Goal: Transaction & Acquisition: Obtain resource

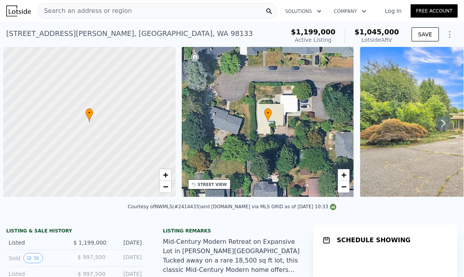
scroll to position [0, 3]
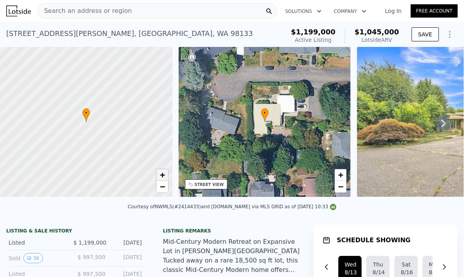
click at [163, 177] on span "+" at bounding box center [162, 175] width 5 height 10
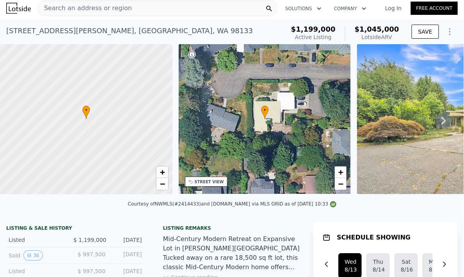
scroll to position [0, 0]
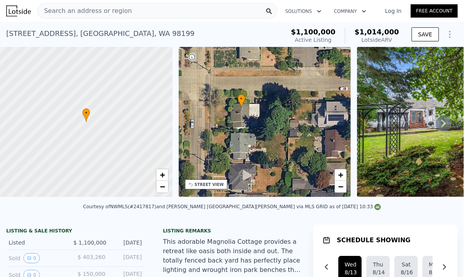
drag, startPoint x: 301, startPoint y: 156, endPoint x: 278, endPoint y: 144, distance: 25.3
click at [278, 144] on div "• + −" at bounding box center [265, 122] width 172 height 150
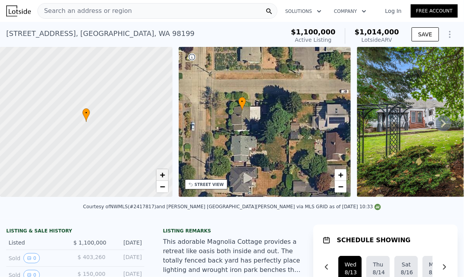
click at [167, 172] on link "+" at bounding box center [162, 175] width 12 height 12
click at [163, 181] on span "−" at bounding box center [162, 186] width 5 height 10
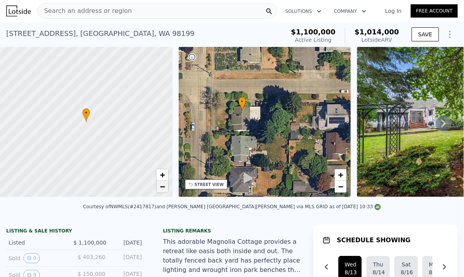
click at [163, 181] on span "−" at bounding box center [162, 186] width 5 height 10
click at [163, 176] on span "+" at bounding box center [162, 175] width 5 height 10
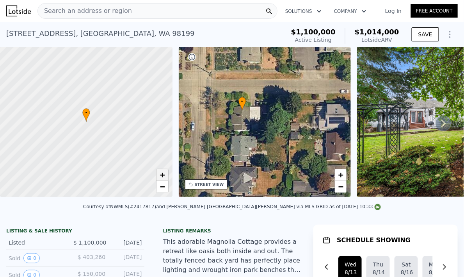
click at [163, 176] on span "+" at bounding box center [162, 175] width 5 height 10
drag, startPoint x: 135, startPoint y: 153, endPoint x: 88, endPoint y: 153, distance: 47.2
click at [89, 153] on div at bounding box center [81, 122] width 207 height 180
drag, startPoint x: 108, startPoint y: 116, endPoint x: 128, endPoint y: 137, distance: 28.7
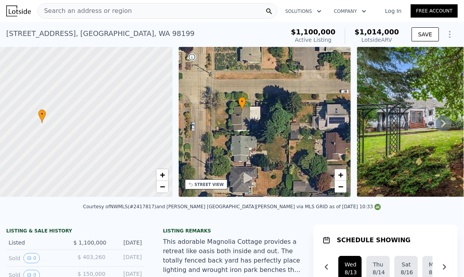
click at [128, 137] on div at bounding box center [86, 122] width 207 height 180
drag, startPoint x: 113, startPoint y: 128, endPoint x: 143, endPoint y: 127, distance: 30.4
click at [143, 128] on div at bounding box center [86, 121] width 207 height 180
drag, startPoint x: 131, startPoint y: 149, endPoint x: 131, endPoint y: 137, distance: 12.1
click at [131, 137] on div at bounding box center [86, 122] width 207 height 180
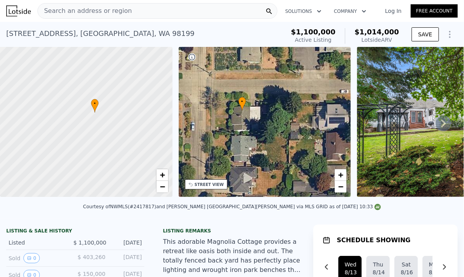
drag, startPoint x: 117, startPoint y: 141, endPoint x: 132, endPoint y: 133, distance: 17.1
click at [132, 133] on div at bounding box center [86, 122] width 207 height 180
drag, startPoint x: 135, startPoint y: 151, endPoint x: 136, endPoint y: 129, distance: 21.5
click at [136, 128] on div at bounding box center [87, 114] width 207 height 180
drag, startPoint x: 136, startPoint y: 127, endPoint x: 108, endPoint y: 138, distance: 30.0
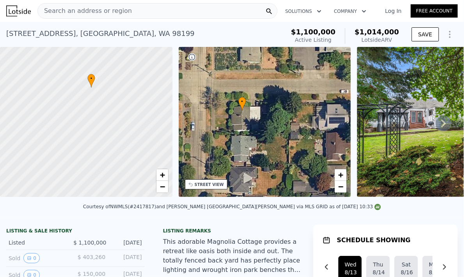
click at [108, 138] on div at bounding box center [77, 125] width 207 height 180
drag, startPoint x: 108, startPoint y: 138, endPoint x: 93, endPoint y: 159, distance: 25.8
click at [92, 160] on div at bounding box center [83, 126] width 207 height 180
drag, startPoint x: 122, startPoint y: 140, endPoint x: 115, endPoint y: 151, distance: 13.3
click at [115, 151] on div at bounding box center [85, 124] width 207 height 180
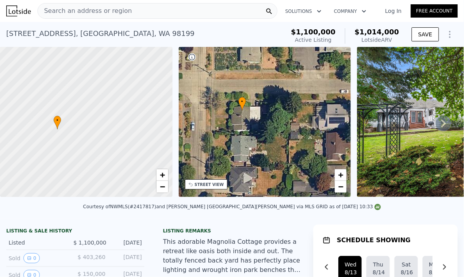
drag, startPoint x: 104, startPoint y: 135, endPoint x: 108, endPoint y: 167, distance: 32.7
click at [107, 175] on div at bounding box center [86, 122] width 207 height 180
drag, startPoint x: 107, startPoint y: 139, endPoint x: 114, endPoint y: 162, distance: 23.6
click at [108, 184] on div at bounding box center [86, 134] width 207 height 180
drag, startPoint x: 113, startPoint y: 162, endPoint x: 113, endPoint y: 192, distance: 30.0
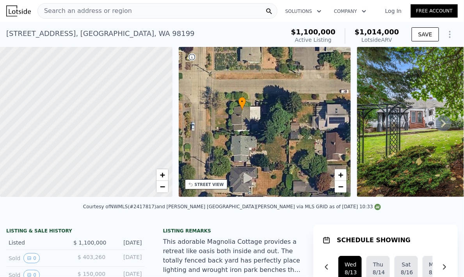
click at [113, 192] on div at bounding box center [86, 122] width 207 height 180
drag, startPoint x: 115, startPoint y: 140, endPoint x: 110, endPoint y: 179, distance: 39.7
click at [110, 185] on div at bounding box center [84, 130] width 207 height 180
drag, startPoint x: 108, startPoint y: 138, endPoint x: 106, endPoint y: 121, distance: 16.9
click at [112, 98] on div at bounding box center [87, 101] width 207 height 180
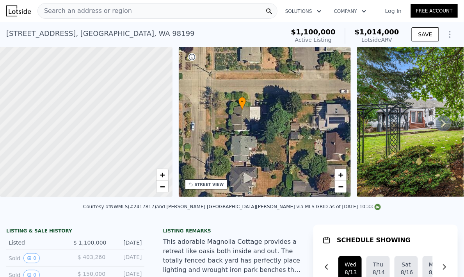
drag, startPoint x: 99, startPoint y: 138, endPoint x: 105, endPoint y: 82, distance: 55.8
click at [104, 94] on div at bounding box center [86, 122] width 207 height 180
click at [98, 103] on div at bounding box center [86, 122] width 207 height 180
drag, startPoint x: 96, startPoint y: 123, endPoint x: 102, endPoint y: 105, distance: 18.8
click at [102, 105] on div at bounding box center [87, 117] width 207 height 180
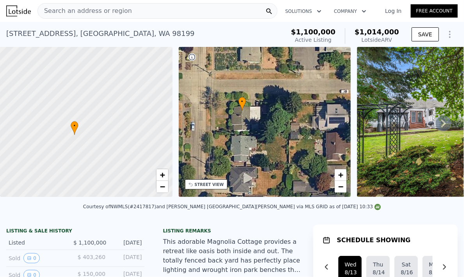
click at [105, 114] on div at bounding box center [86, 122] width 207 height 180
drag, startPoint x: 137, startPoint y: 91, endPoint x: 135, endPoint y: 107, distance: 16.1
click at [136, 101] on div at bounding box center [86, 122] width 207 height 180
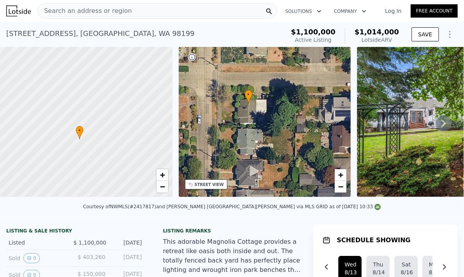
drag, startPoint x: 267, startPoint y: 149, endPoint x: 266, endPoint y: 132, distance: 17.2
click at [268, 131] on div "• + −" at bounding box center [265, 122] width 172 height 150
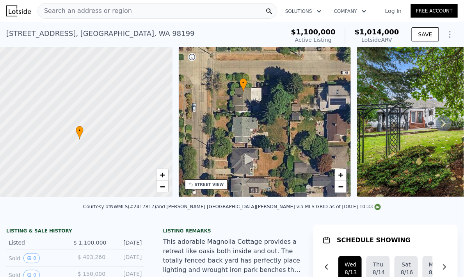
click at [208, 181] on div "STREET VIEW" at bounding box center [209, 184] width 29 height 6
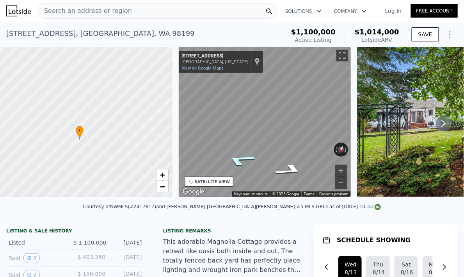
click at [250, 156] on icon "Go East, W Armour St" at bounding box center [240, 160] width 55 height 18
click at [249, 158] on icon "Go East, W Armour St" at bounding box center [240, 160] width 55 height 18
click at [242, 161] on icon "Go East, W Armour St" at bounding box center [237, 163] width 48 height 17
drag, startPoint x: 105, startPoint y: 146, endPoint x: 90, endPoint y: 134, distance: 18.8
click at [90, 134] on div at bounding box center [86, 122] width 207 height 180
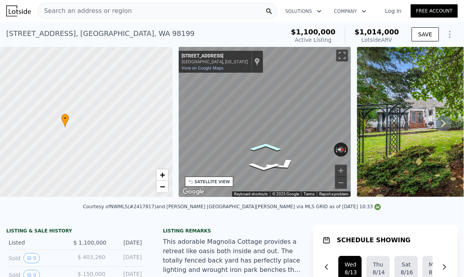
click at [277, 148] on icon "Go West, W Armour St" at bounding box center [265, 147] width 48 height 12
click at [276, 147] on icon "Go West, W Armour St" at bounding box center [265, 147] width 48 height 12
click at [289, 146] on icon "Go West, W Armour St" at bounding box center [286, 147] width 58 height 20
click at [292, 149] on div "Map" at bounding box center [265, 122] width 172 height 150
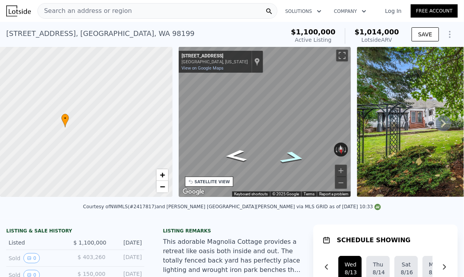
click at [292, 154] on icon "Go Northwest, 35th Ave W" at bounding box center [293, 157] width 48 height 19
click at [261, 145] on icon "Go South, 35th Ave W" at bounding box center [261, 145] width 50 height 14
click at [293, 155] on icon "Go South, 35th Ave W" at bounding box center [293, 155] width 41 height 17
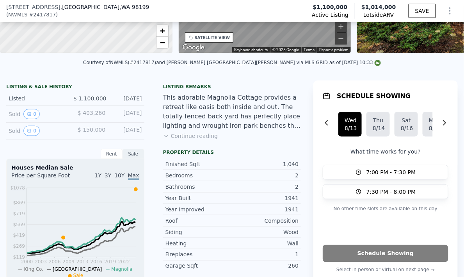
scroll to position [306, 0]
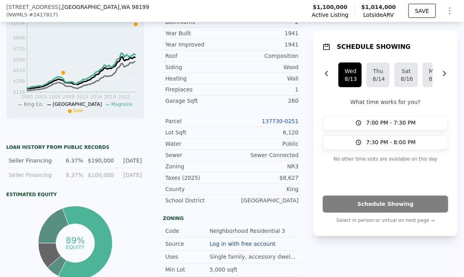
click at [281, 124] on link "137730-0251" at bounding box center [280, 121] width 37 height 6
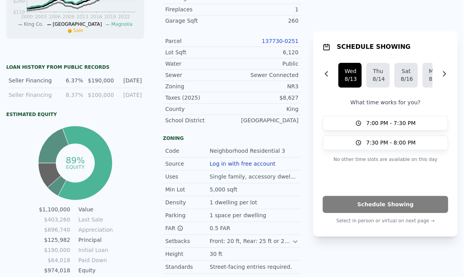
scroll to position [0, 0]
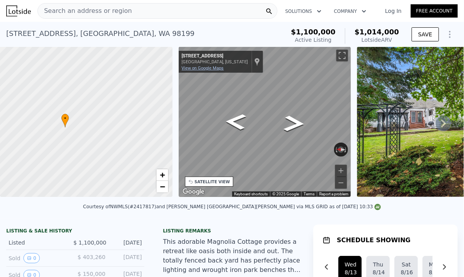
click at [209, 68] on link "View on Google Maps" at bounding box center [203, 68] width 42 height 5
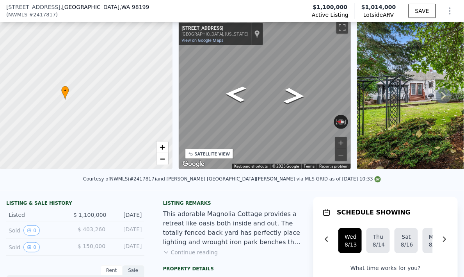
scroll to position [61, 0]
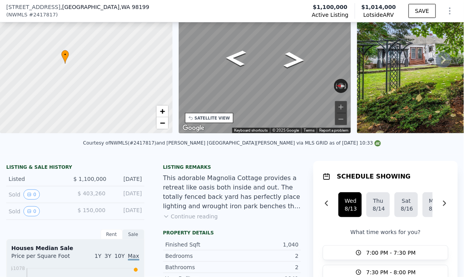
click at [321, 5] on span "$1,100,000" at bounding box center [330, 7] width 35 height 8
click at [323, 6] on span "$1,100,000" at bounding box center [330, 7] width 35 height 8
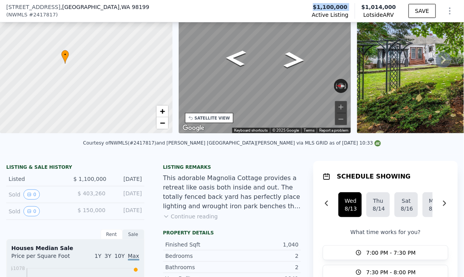
click at [323, 6] on span "$1,100,000" at bounding box center [330, 7] width 35 height 8
click at [369, 7] on span "$1,014,000" at bounding box center [378, 7] width 35 height 6
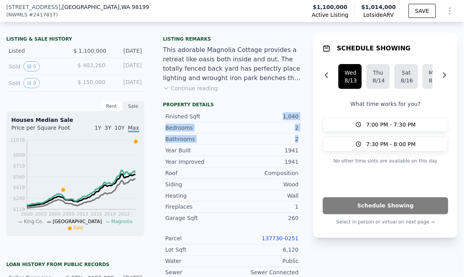
drag, startPoint x: 280, startPoint y: 118, endPoint x: 300, endPoint y: 143, distance: 31.4
click at [300, 143] on div "Property details Finished Sqft 1,040 Bedrooms 2 Bathrooms 2 Year Built 1941 Yea…" at bounding box center [232, 215] width 151 height 228
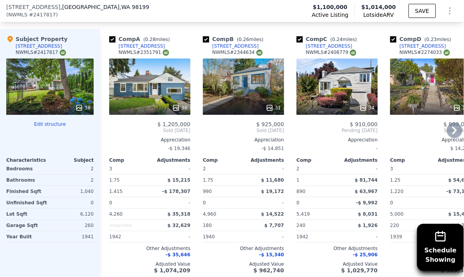
scroll to position [914, 0]
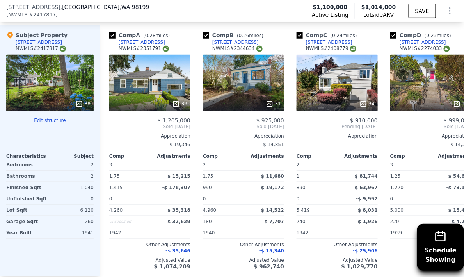
click at [91, 185] on div "1,040" at bounding box center [72, 187] width 42 height 11
click at [95, 188] on div "Subject Property 2658 35th Ave W NWMLS # 2417817 38 Edit structure Characterist…" at bounding box center [50, 150] width 100 height 251
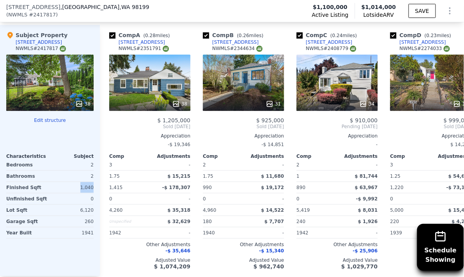
click at [94, 190] on div "Subject Property 2658 35th Ave W NWMLS # 2417817 38 Edit structure Characterist…" at bounding box center [50, 150] width 100 height 251
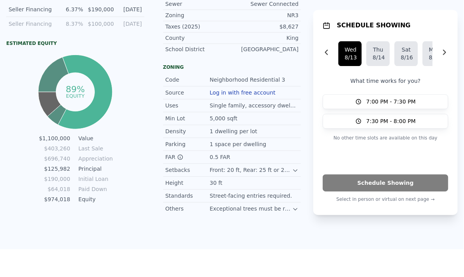
scroll to position [0, 0]
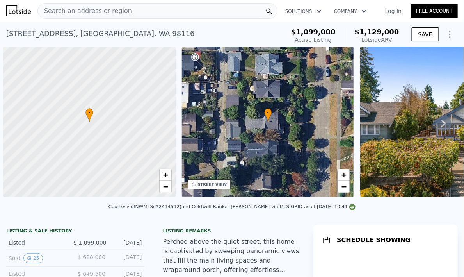
scroll to position [0, 3]
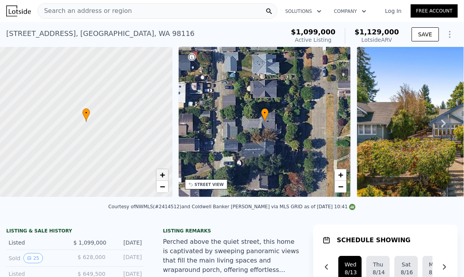
click at [167, 173] on link "+" at bounding box center [162, 175] width 12 height 12
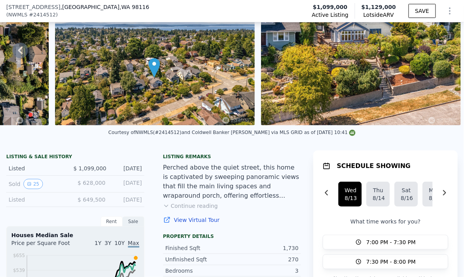
scroll to position [112, 0]
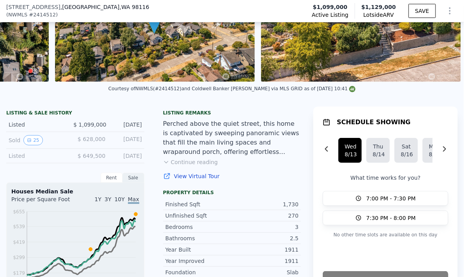
click at [199, 166] on button "Continue reading" at bounding box center [190, 162] width 55 height 8
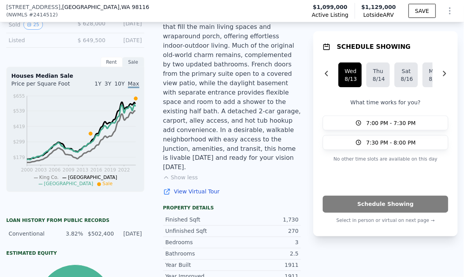
scroll to position [260, 0]
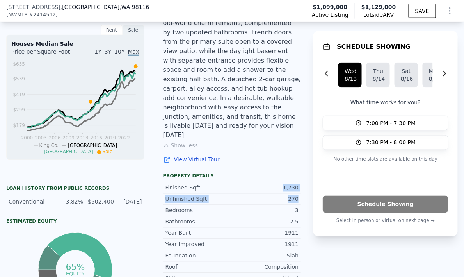
drag, startPoint x: 279, startPoint y: 170, endPoint x: 306, endPoint y: 186, distance: 31.8
click at [306, 186] on div "LISTING & SALE HISTORY Listed $ 1,099,000 Aug 1, 2025 Sold 25 $ 628,000 Jan 14,…" at bounding box center [232, 272] width 464 height 626
click at [306, 185] on div "LISTING & SALE HISTORY Listed $ 1,099,000 Aug 1, 2025 Sold 25 $ 628,000 Jan 14,…" at bounding box center [232, 272] width 464 height 626
drag, startPoint x: 303, startPoint y: 184, endPoint x: 279, endPoint y: 174, distance: 25.9
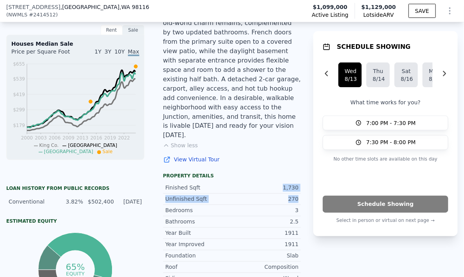
click at [279, 184] on div "1,730" at bounding box center [265, 188] width 67 height 8
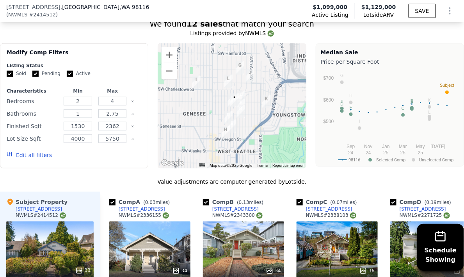
scroll to position [996, 0]
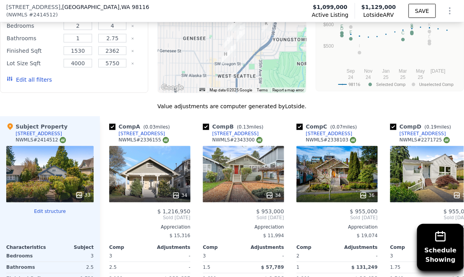
click at [446, 12] on icon "Show Options" at bounding box center [449, 10] width 9 height 9
click at [411, 30] on div "Edit Structure" at bounding box center [413, 31] width 87 height 16
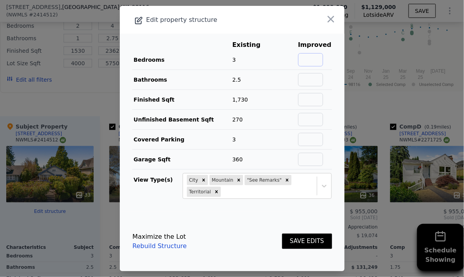
click at [314, 58] on input "text" at bounding box center [310, 59] width 25 height 13
type input "4"
click at [317, 76] on input "text" at bounding box center [310, 79] width 25 height 13
type input "3"
click at [290, 86] on td "20%" at bounding box center [285, 80] width 25 height 20
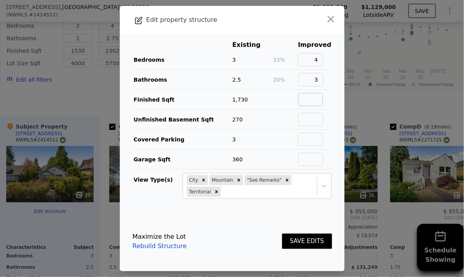
click at [309, 99] on input "text" at bounding box center [310, 99] width 25 height 13
type input "2000"
click at [294, 110] on td at bounding box center [285, 120] width 25 height 20
click at [321, 80] on input "3" at bounding box center [310, 79] width 25 height 13
type input "2.5"
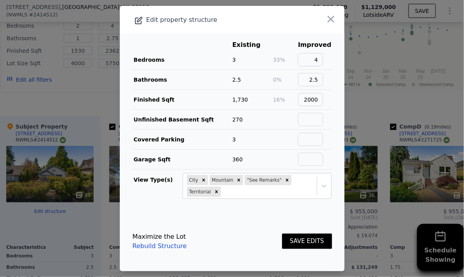
click at [276, 137] on td at bounding box center [285, 140] width 25 height 20
click at [319, 115] on input "text" at bounding box center [310, 119] width 25 height 13
type input "0"
click at [265, 136] on td "3" at bounding box center [252, 140] width 41 height 20
click at [319, 242] on button "SAVE EDITS" at bounding box center [307, 240] width 50 height 15
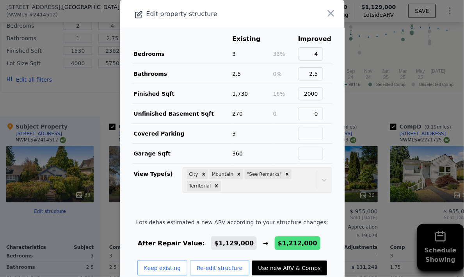
click at [268, 265] on button "Use new ARV & Comps" at bounding box center [289, 267] width 75 height 15
type input "1620"
type input "2520"
type input "8700"
checkbox input "false"
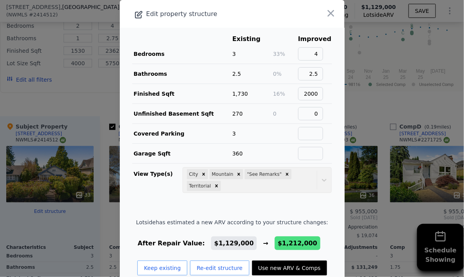
checkbox input "false"
checkbox input "true"
type input "$ 1,212,000"
type input "-$ 76,738"
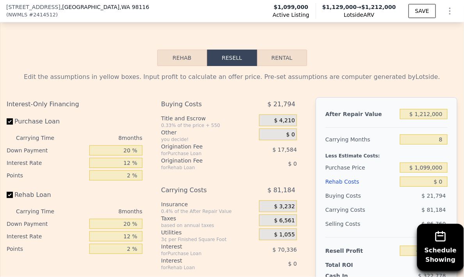
scroll to position [1429, 0]
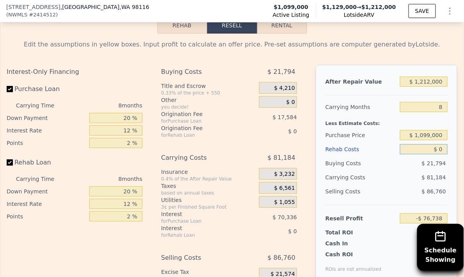
click at [440, 144] on input "$ 0" at bounding box center [424, 149] width 48 height 10
type input "$ 2"
type input "-$ 76,740"
type input "$ 20"
type input "-$ 76,758"
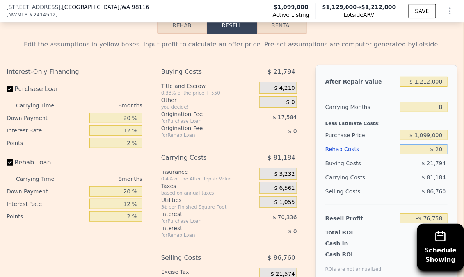
type input "$ 200"
type input "-$ 76,957"
type input "$ 2,000"
type input "-$ 78,898"
type input "$ 20,000"
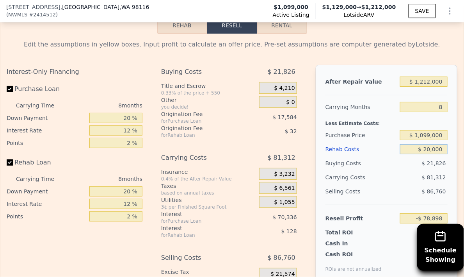
type input "-$ 98,338"
type input "$ 200,000"
type input "-$ 292,738"
type input "$ 200,000"
click at [400, 156] on div "$ 24,994" at bounding box center [424, 163] width 48 height 14
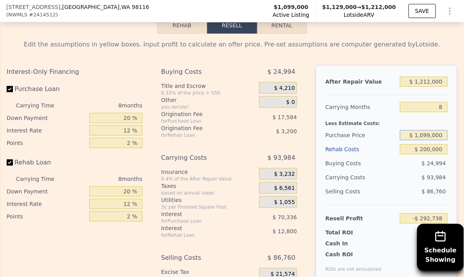
click at [430, 130] on input "$ 1,099,000" at bounding box center [424, 135] width 48 height 10
click at [415, 130] on input "$ 1,099,000" at bounding box center [424, 135] width 48 height 10
click at [426, 130] on input "$ 1,099,000" at bounding box center [424, 135] width 48 height 10
click at [425, 76] on input "$ 1,212,000" at bounding box center [424, 81] width 48 height 10
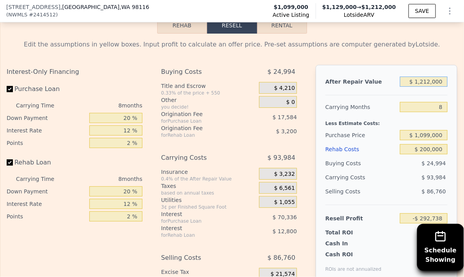
click at [425, 76] on input "$ 1,212,000" at bounding box center [424, 81] width 48 height 10
type input "$ 1"
type input "-$ 1,415,295"
type input "$ 16"
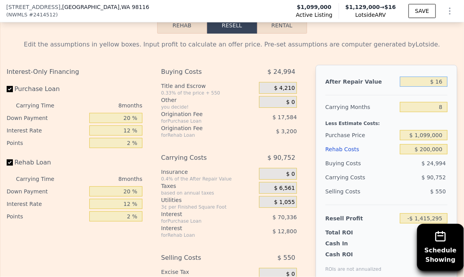
type input "-$ 1,415,280"
type input "$ 165"
type input "-$ 1,415,143"
type input "$ 1,650"
type input "-$ 1,413,766"
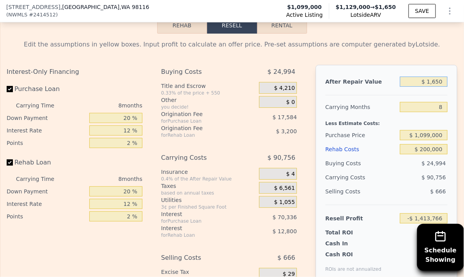
type input "$ 16,500"
type input "-$ 1,400,015"
type input "$ 165,000"
type input "-$ 1,262,472"
type input "$ 1,650,000"
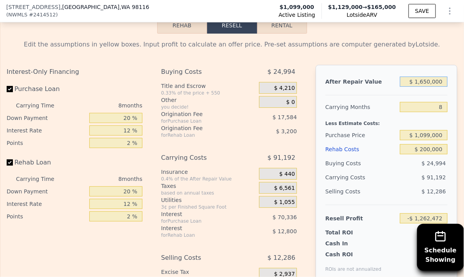
type input "$ 112,939"
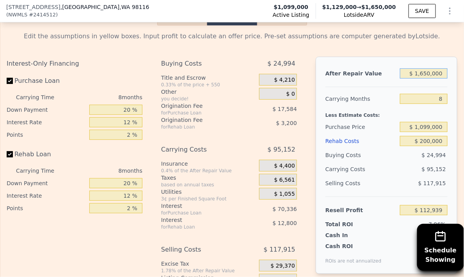
type input "$ 1,650,000"
click at [428, 205] on input "$ 112,939" at bounding box center [424, 210] width 48 height 10
click at [390, 196] on div "Resell Profit $ 112,939" at bounding box center [386, 206] width 122 height 21
click at [425, 68] on input "$ 1,650,000" at bounding box center [424, 73] width 48 height 10
click at [429, 68] on input "$ 1,650,000" at bounding box center [424, 73] width 48 height 10
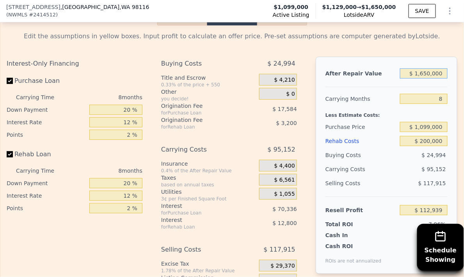
click at [429, 68] on input "$ 1,650,000" at bounding box center [424, 73] width 48 height 10
click at [432, 122] on input "$ 1,099,000" at bounding box center [424, 127] width 48 height 10
click at [424, 68] on input "$ 1,650,000" at bounding box center [424, 73] width 48 height 10
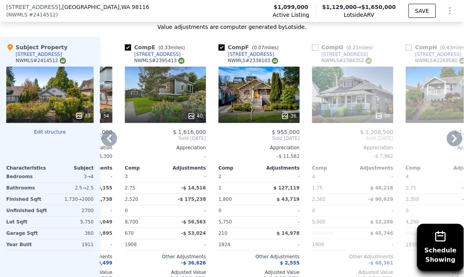
scroll to position [1071, 0]
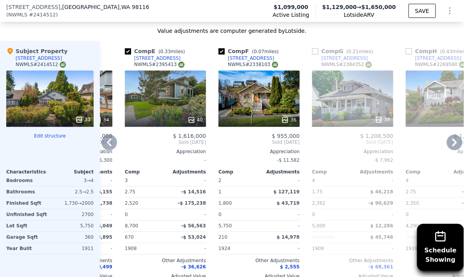
click at [123, 186] on div "Comp E ( 0.33 miles) 4117 44th Ave SW NWMLS # 2395413 40 $ 1,616,000 Sold Jul 2…" at bounding box center [165, 166] width 87 height 251
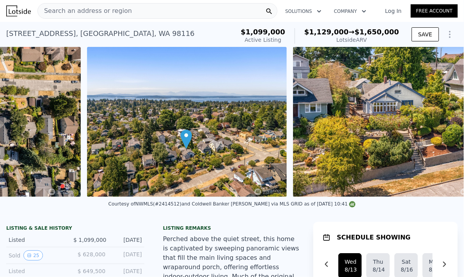
scroll to position [0, 7370]
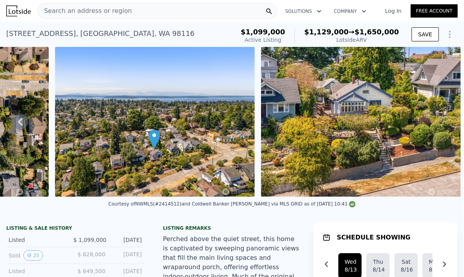
click at [231, 34] on div "4017 39th Ave SW , Seattle , WA 98116 Active at $1.099m (~ARV $1.129m → $1.650m…" at bounding box center [118, 36] width 225 height 22
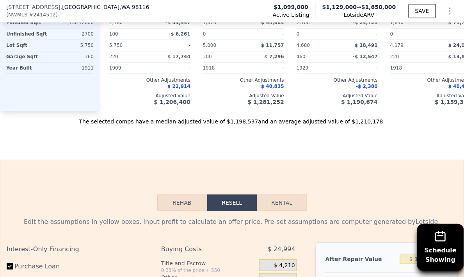
scroll to position [1385, 0]
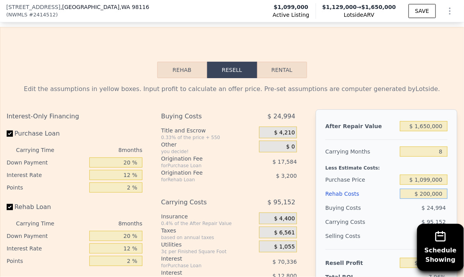
click at [429, 188] on input "$ 200,000" at bounding box center [424, 193] width 48 height 10
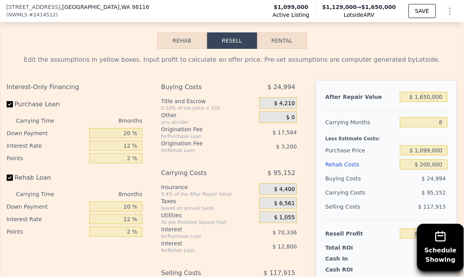
click at [378, 157] on div "Rehab Costs" at bounding box center [360, 164] width 71 height 14
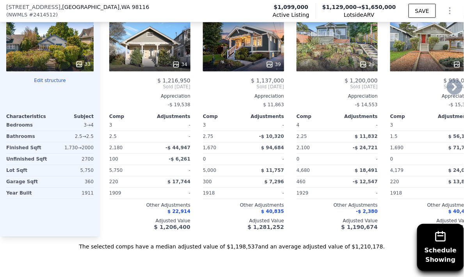
scroll to position [1281, 0]
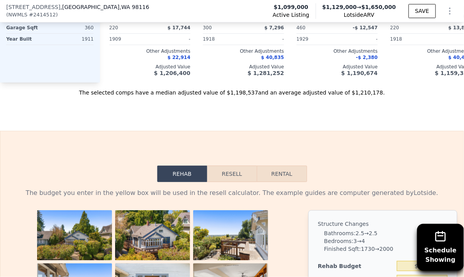
click at [226, 165] on button "Resell" at bounding box center [232, 173] width 50 height 16
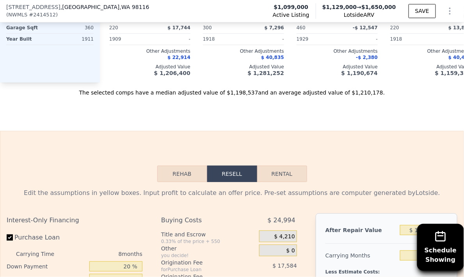
scroll to position [1435, 0]
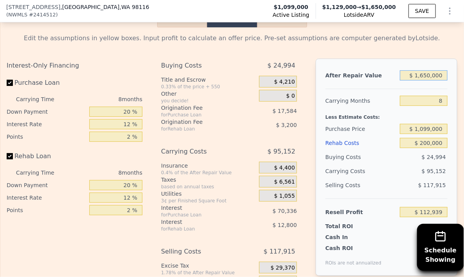
click at [422, 70] on input "$ 1,650,000" at bounding box center [424, 75] width 48 height 10
type input "$ 1"
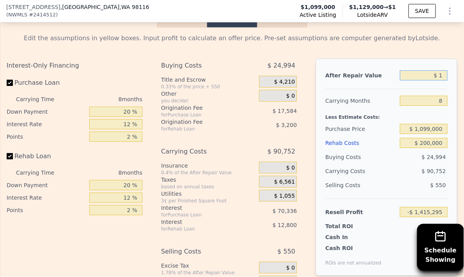
type input "-$ 1,415,295"
type input "$ 13"
type input "-$ 1,415,283"
type input "$ 130"
type input "-$ 1,415,174"
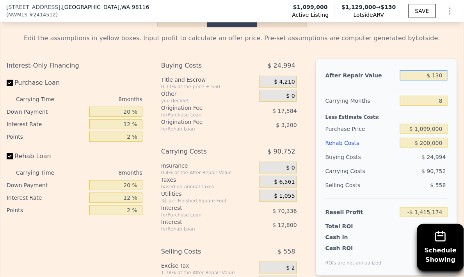
type input "$ 1,300"
type input "-$ 1,414,092"
type input "$ 13,000"
type input "-$ 1,403,255"
type input "$ 130,000"
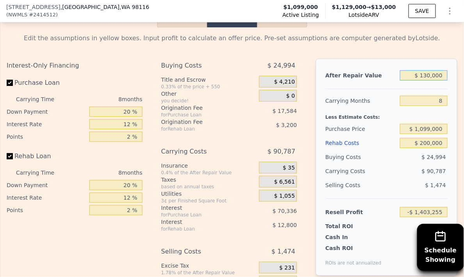
type input "-$ 1,294,890"
type input "$ 1,300,000"
type input "-$ 211,232"
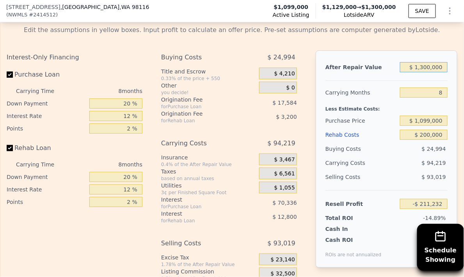
type input "$ 1,300,000"
click at [417, 115] on input "$ 1,099,000" at bounding box center [424, 120] width 48 height 10
type input "$ 900,000"
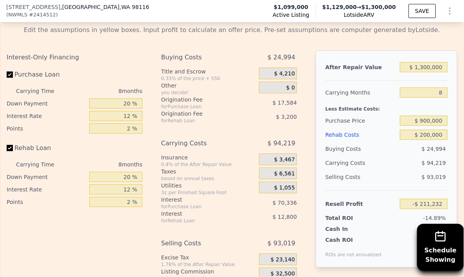
click at [380, 99] on div "Less Estimate Costs:" at bounding box center [386, 106] width 122 height 14
type input "$ 4,351"
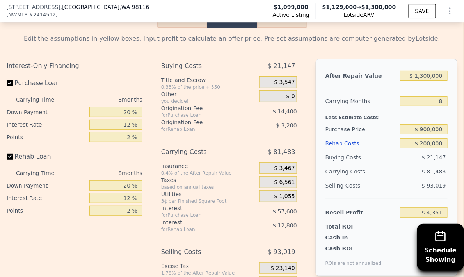
scroll to position [1431, 0]
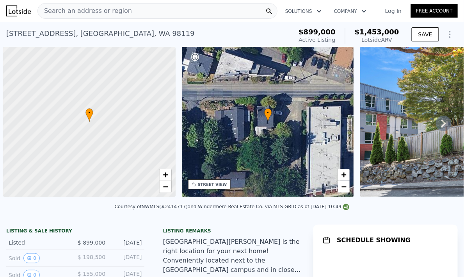
scroll to position [0, 3]
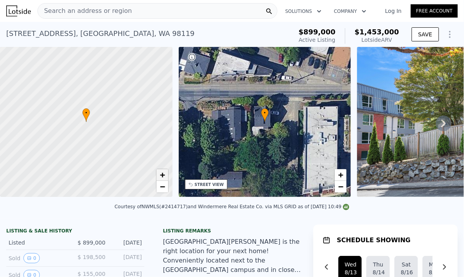
click at [162, 175] on span "+" at bounding box center [162, 175] width 5 height 10
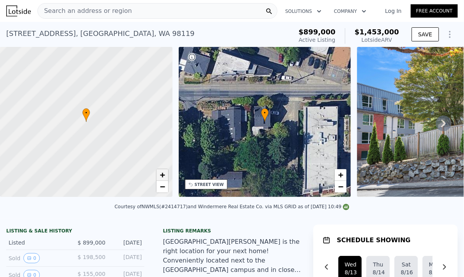
click at [162, 175] on span "+" at bounding box center [162, 175] width 5 height 10
click at [161, 188] on span "−" at bounding box center [162, 186] width 5 height 10
drag, startPoint x: 122, startPoint y: 160, endPoint x: 101, endPoint y: 121, distance: 44.5
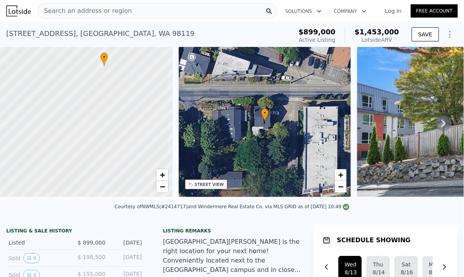
click at [101, 121] on div at bounding box center [86, 122] width 207 height 180
drag, startPoint x: 63, startPoint y: 101, endPoint x: 92, endPoint y: 125, distance: 37.7
click at [92, 125] on div at bounding box center [86, 122] width 207 height 180
click at [166, 186] on link "−" at bounding box center [162, 187] width 12 height 12
drag, startPoint x: 134, startPoint y: 152, endPoint x: 120, endPoint y: 133, distance: 23.2
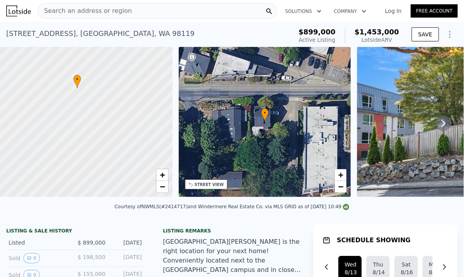
click at [120, 133] on div at bounding box center [84, 119] width 207 height 180
drag, startPoint x: 126, startPoint y: 97, endPoint x: 122, endPoint y: 123, distance: 26.5
click at [125, 125] on div at bounding box center [86, 122] width 207 height 180
click at [86, 117] on div at bounding box center [86, 122] width 207 height 180
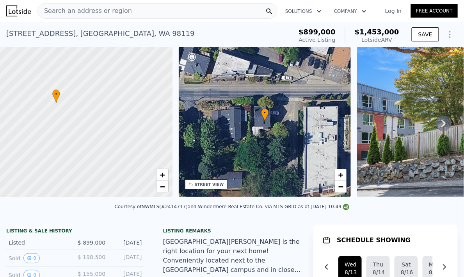
drag, startPoint x: 86, startPoint y: 117, endPoint x: 110, endPoint y: 148, distance: 38.9
click at [110, 148] on div at bounding box center [86, 122] width 207 height 180
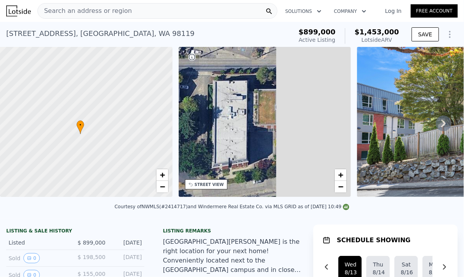
drag, startPoint x: 309, startPoint y: 133, endPoint x: 217, endPoint y: 108, distance: 94.6
click at [217, 107] on div "• + −" at bounding box center [265, 122] width 172 height 150
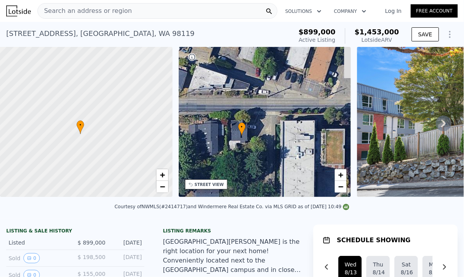
drag, startPoint x: 208, startPoint y: 117, endPoint x: 269, endPoint y: 150, distance: 69.3
click at [269, 150] on div "• + −" at bounding box center [265, 122] width 172 height 150
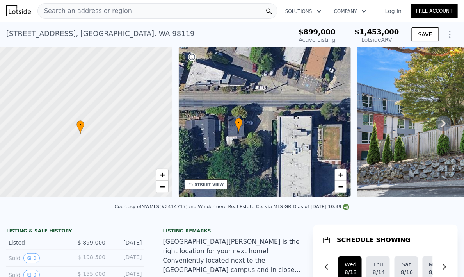
drag, startPoint x: 278, startPoint y: 149, endPoint x: 282, endPoint y: 154, distance: 7.0
click at [282, 154] on div "• + −" at bounding box center [265, 122] width 172 height 150
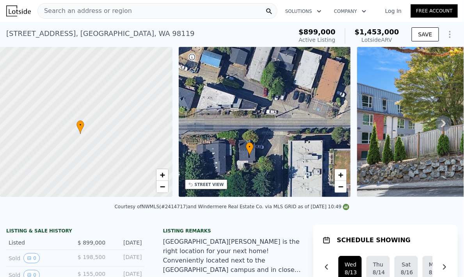
drag, startPoint x: 282, startPoint y: 143, endPoint x: 281, endPoint y: 162, distance: 18.4
click at [281, 162] on div "• + −" at bounding box center [265, 122] width 172 height 150
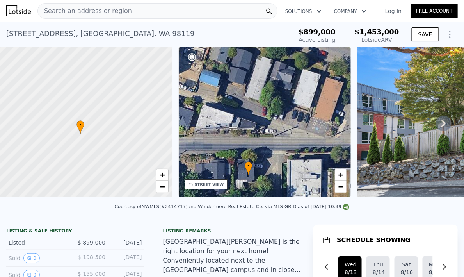
click at [280, 154] on div "• + −" at bounding box center [265, 122] width 172 height 150
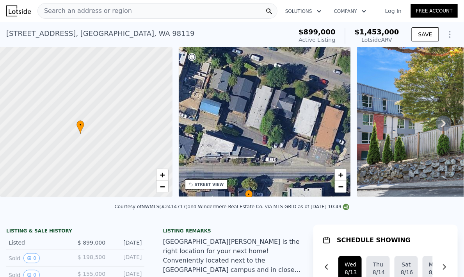
click at [264, 106] on div "• + −" at bounding box center [265, 122] width 172 height 150
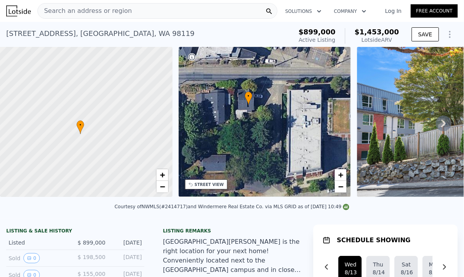
drag, startPoint x: 268, startPoint y: 137, endPoint x: 269, endPoint y: 128, distance: 9.5
click at [270, 125] on div "• + −" at bounding box center [265, 122] width 172 height 150
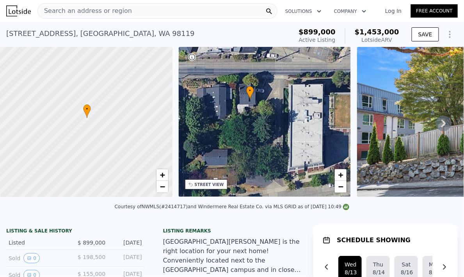
drag, startPoint x: 102, startPoint y: 156, endPoint x: 107, endPoint y: 170, distance: 15.4
click at [107, 170] on div at bounding box center [86, 122] width 207 height 180
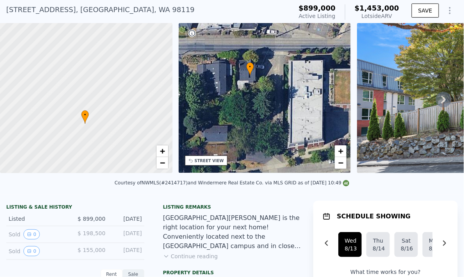
scroll to position [32, 0]
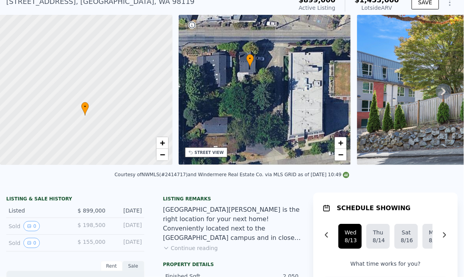
click at [91, 228] on span "$ 198,500" at bounding box center [92, 225] width 28 height 6
click at [88, 228] on span "$ 198,500" at bounding box center [92, 225] width 28 height 6
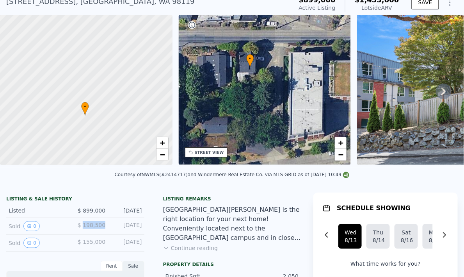
click at [88, 228] on span "$ 198,500" at bounding box center [92, 225] width 28 height 6
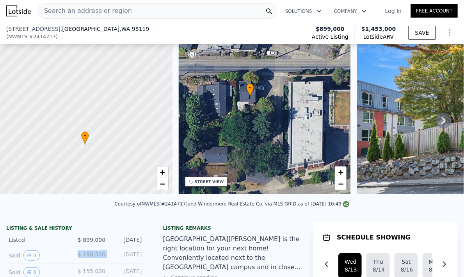
scroll to position [87, 0]
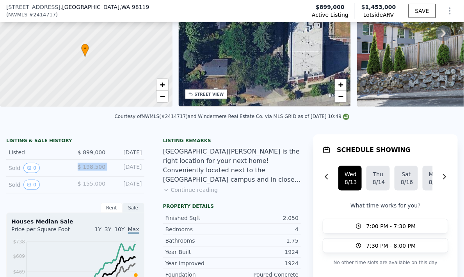
click at [185, 190] on button "Continue reading" at bounding box center [190, 190] width 55 height 8
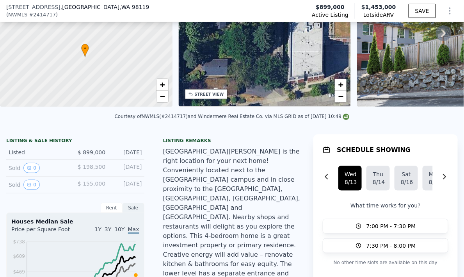
click at [186, 194] on div "North Queen Anne is the right location for your next home! Conveniently located…" at bounding box center [232, 245] width 138 height 197
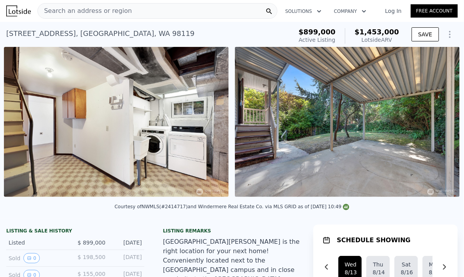
scroll to position [0, 5741]
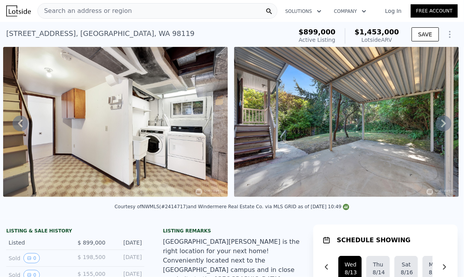
click at [192, 134] on img at bounding box center [115, 122] width 224 height 150
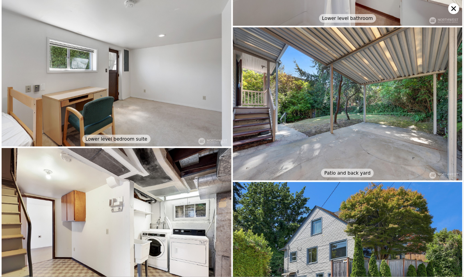
scroll to position [1959, 0]
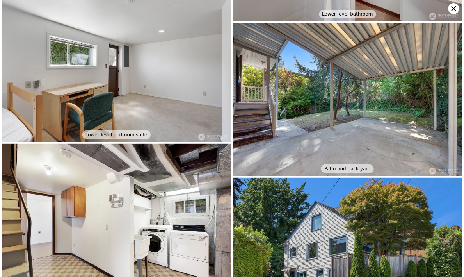
click at [183, 163] on img at bounding box center [117, 220] width 230 height 153
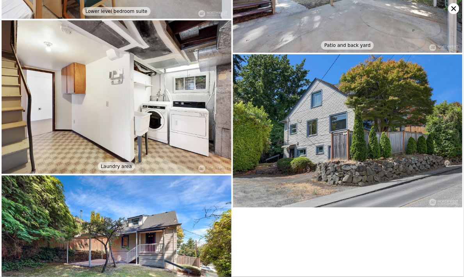
scroll to position [2111, 0]
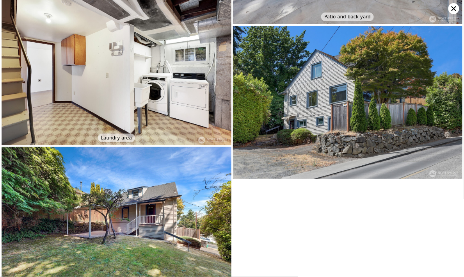
click at [453, 10] on icon at bounding box center [453, 8] width 5 height 5
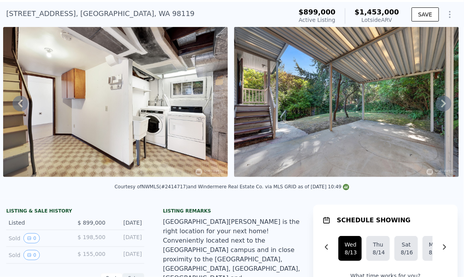
scroll to position [157, 0]
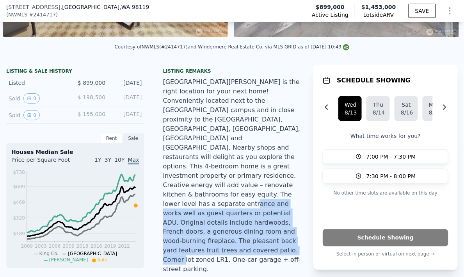
drag, startPoint x: 222, startPoint y: 185, endPoint x: 269, endPoint y: 231, distance: 65.7
click at [269, 231] on div "North Queen Anne is the right location for your next home! Conveniently located…" at bounding box center [232, 175] width 138 height 197
click at [263, 227] on div "North Queen Anne is the right location for your next home! Conveniently located…" at bounding box center [232, 175] width 138 height 197
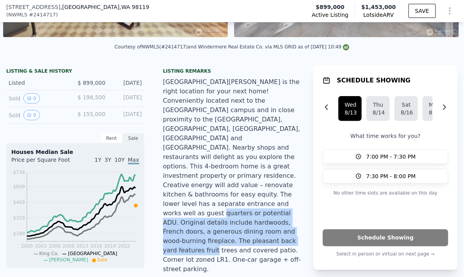
drag, startPoint x: 263, startPoint y: 227, endPoint x: 200, endPoint y: 194, distance: 71.7
click at [200, 195] on div "North Queen Anne is the right location for your next home! Conveniently located…" at bounding box center [232, 175] width 138 height 197
click at [200, 194] on div "North Queen Anne is the right location for your next home! Conveniently located…" at bounding box center [232, 175] width 138 height 197
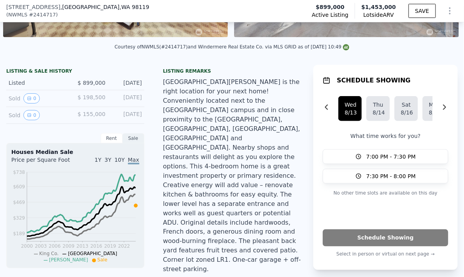
click at [192, 174] on div "North Queen Anne is the right location for your next home! Conveniently located…" at bounding box center [232, 175] width 138 height 197
click at [192, 175] on div "North Queen Anne is the right location for your next home! Conveniently located…" at bounding box center [232, 175] width 138 height 197
drag, startPoint x: 251, startPoint y: 227, endPoint x: 263, endPoint y: 228, distance: 11.7
click at [263, 228] on div "North Queen Anne is the right location for your next home! Conveniently located…" at bounding box center [232, 175] width 138 height 197
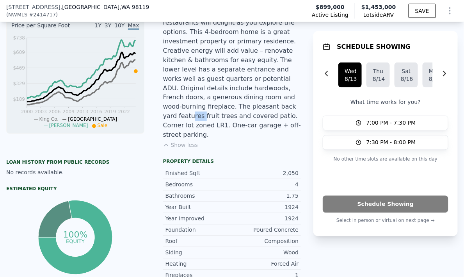
scroll to position [287, 0]
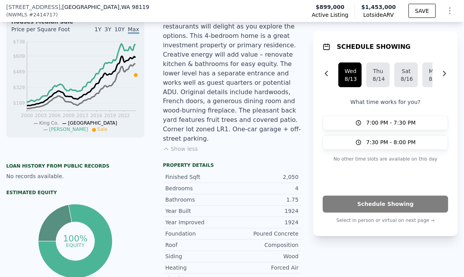
click at [261, 101] on div "North Queen Anne is the right location for your next home! Conveniently located…" at bounding box center [232, 45] width 138 height 197
click at [259, 98] on div "North Queen Anne is the right location for your next home! Conveniently located…" at bounding box center [232, 45] width 138 height 197
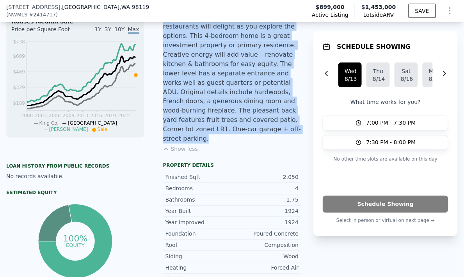
click at [259, 98] on div "North Queen Anne is the right location for your next home! Conveniently located…" at bounding box center [232, 45] width 138 height 197
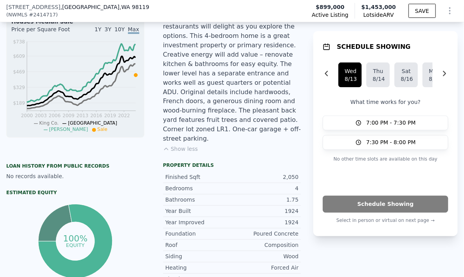
click at [280, 162] on div "Property details" at bounding box center [232, 165] width 138 height 6
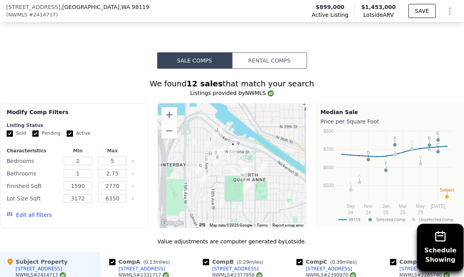
scroll to position [748, 0]
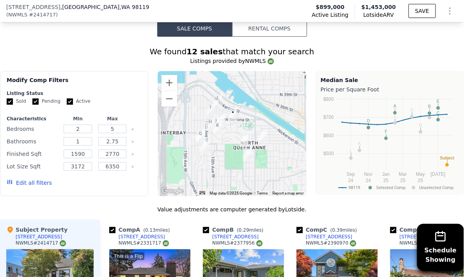
click at [231, 88] on div at bounding box center [232, 133] width 148 height 125
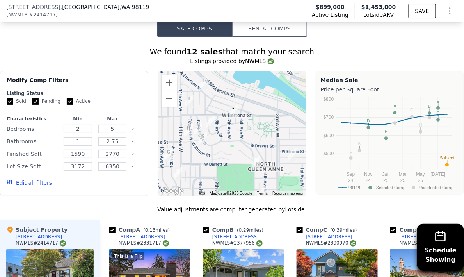
click at [231, 88] on div at bounding box center [232, 133] width 148 height 125
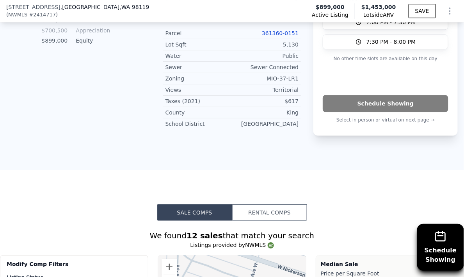
scroll to position [474, 0]
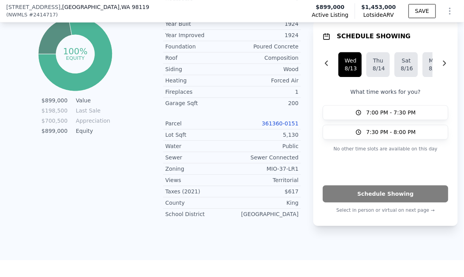
click at [286, 120] on link "361360-0151" at bounding box center [280, 123] width 37 height 6
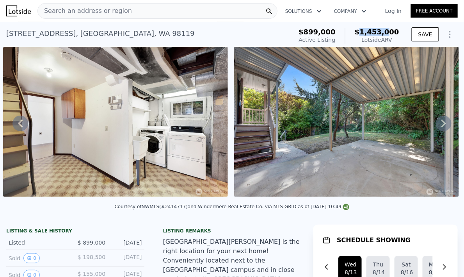
drag, startPoint x: 362, startPoint y: 31, endPoint x: 388, endPoint y: 32, distance: 25.8
click at [388, 32] on span "$1,453,000" at bounding box center [377, 32] width 44 height 8
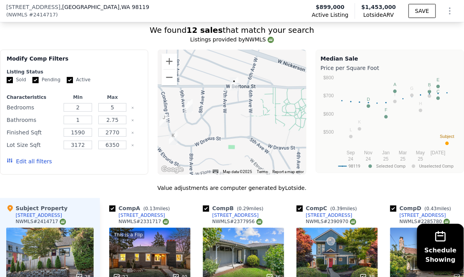
scroll to position [730, 0]
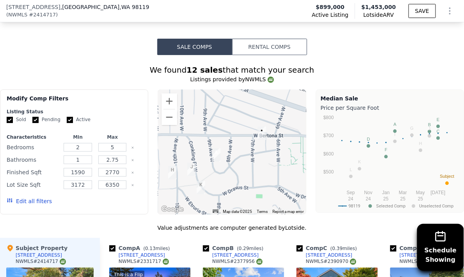
drag, startPoint x: 200, startPoint y: 126, endPoint x: 220, endPoint y: 112, distance: 24.1
click at [224, 135] on div at bounding box center [232, 151] width 148 height 125
click at [176, 89] on div at bounding box center [232, 151] width 148 height 125
click at [173, 109] on button "Zoom out" at bounding box center [170, 117] width 16 height 16
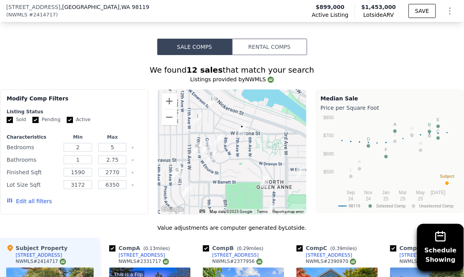
drag, startPoint x: 241, startPoint y: 123, endPoint x: 224, endPoint y: 96, distance: 32.2
click at [224, 96] on div at bounding box center [232, 151] width 148 height 125
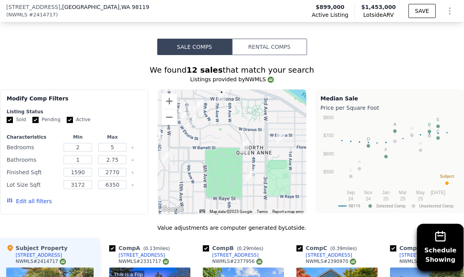
drag, startPoint x: 228, startPoint y: 89, endPoint x: 209, endPoint y: 108, distance: 27.9
click at [209, 108] on div at bounding box center [232, 151] width 148 height 125
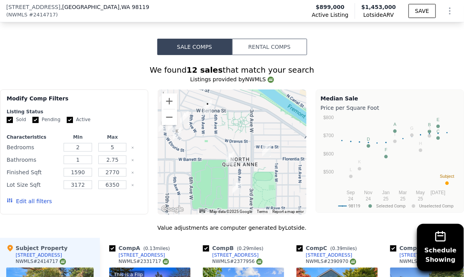
drag, startPoint x: 218, startPoint y: 132, endPoint x: 243, endPoint y: 104, distance: 37.3
click at [243, 104] on div at bounding box center [232, 151] width 148 height 125
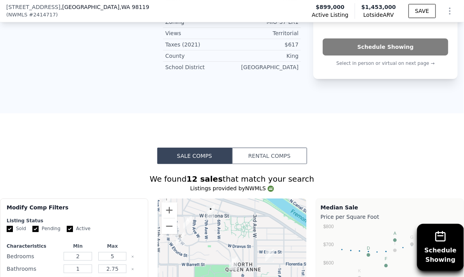
scroll to position [772, 0]
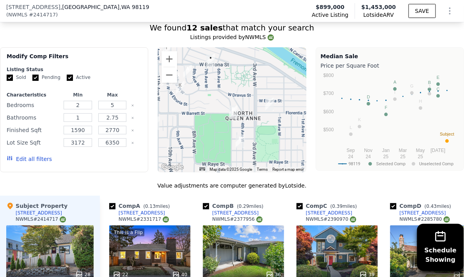
drag, startPoint x: 243, startPoint y: 85, endPoint x: 252, endPoint y: 94, distance: 12.7
click at [250, 93] on div at bounding box center [232, 109] width 148 height 125
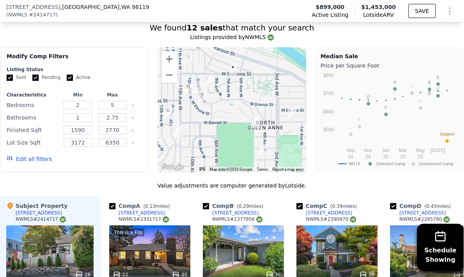
drag, startPoint x: 260, startPoint y: 101, endPoint x: 244, endPoint y: 74, distance: 30.8
click at [244, 74] on div at bounding box center [232, 109] width 148 height 125
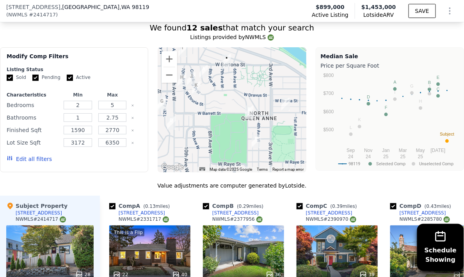
drag, startPoint x: 264, startPoint y: 94, endPoint x: 259, endPoint y: 94, distance: 4.7
click at [259, 94] on div at bounding box center [232, 109] width 148 height 125
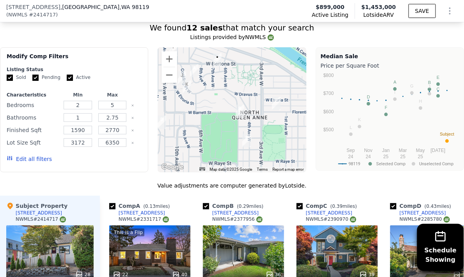
click at [249, 86] on div at bounding box center [232, 109] width 148 height 125
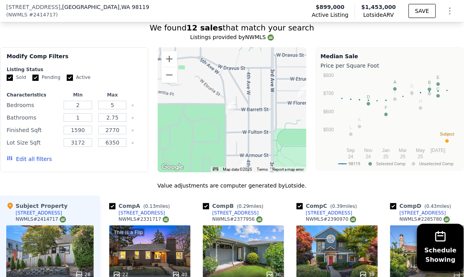
click at [236, 75] on div at bounding box center [232, 109] width 148 height 125
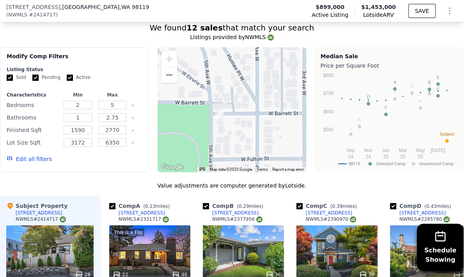
drag, startPoint x: 226, startPoint y: 87, endPoint x: 223, endPoint y: 91, distance: 4.4
click at [223, 91] on div at bounding box center [232, 109] width 148 height 125
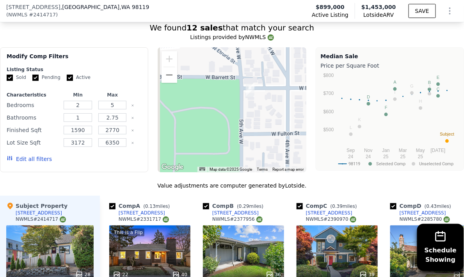
drag, startPoint x: 224, startPoint y: 91, endPoint x: 247, endPoint y: 78, distance: 26.9
click at [247, 78] on div at bounding box center [232, 109] width 148 height 125
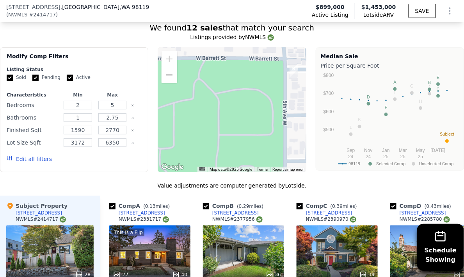
click at [244, 78] on div at bounding box center [232, 109] width 148 height 125
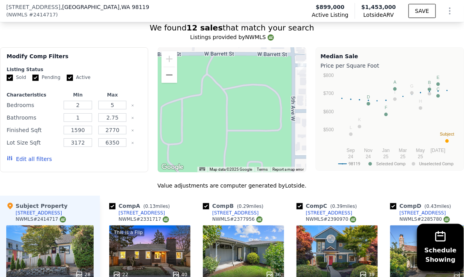
click at [202, 97] on div at bounding box center [232, 109] width 148 height 125
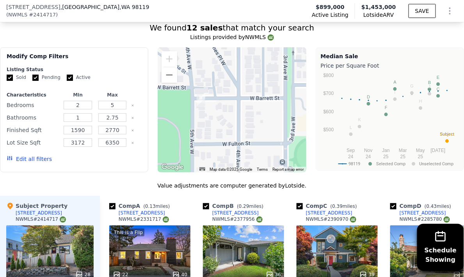
drag, startPoint x: 266, startPoint y: 68, endPoint x: 246, endPoint y: 76, distance: 21.4
click at [248, 81] on div at bounding box center [232, 109] width 148 height 125
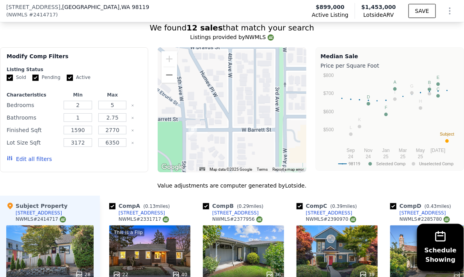
drag, startPoint x: 260, startPoint y: 89, endPoint x: 268, endPoint y: 106, distance: 19.2
click at [268, 106] on div at bounding box center [232, 109] width 148 height 125
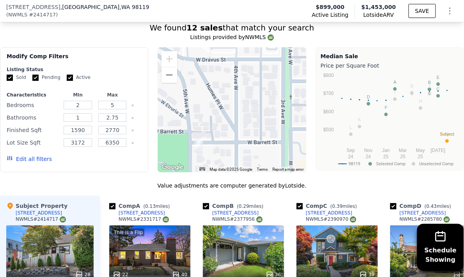
drag, startPoint x: 229, startPoint y: 106, endPoint x: 236, endPoint y: 135, distance: 29.4
click at [236, 135] on div "A B C D E F G H I J K L • Map Data Map data ©2025 Google Map data ©2025 Google …" at bounding box center [232, 109] width 148 height 125
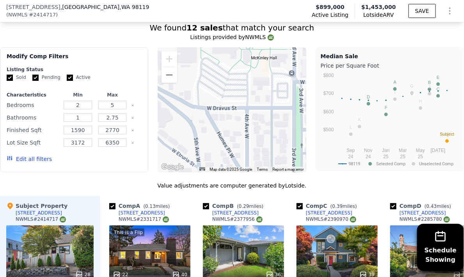
drag, startPoint x: 240, startPoint y: 121, endPoint x: 235, endPoint y: 107, distance: 15.2
click at [242, 131] on div at bounding box center [232, 109] width 148 height 125
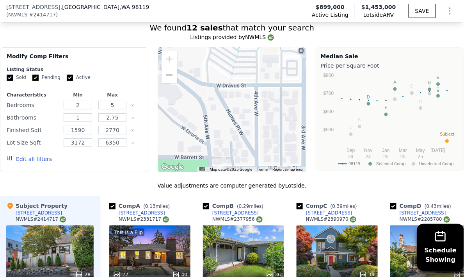
drag, startPoint x: 219, startPoint y: 117, endPoint x: 220, endPoint y: 67, distance: 49.9
click at [219, 54] on div at bounding box center [232, 109] width 148 height 125
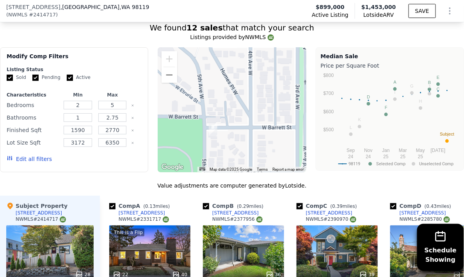
click at [217, 63] on div at bounding box center [232, 109] width 148 height 125
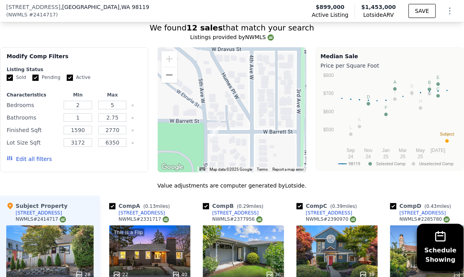
drag, startPoint x: 217, startPoint y: 65, endPoint x: 243, endPoint y: 107, distance: 49.3
click at [247, 116] on div at bounding box center [232, 109] width 148 height 125
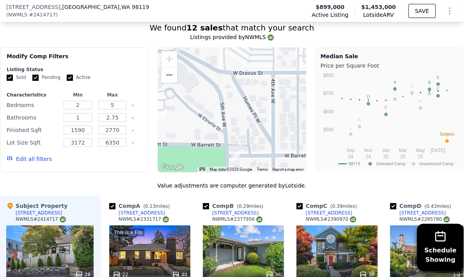
drag, startPoint x: 233, startPoint y: 74, endPoint x: 225, endPoint y: 53, distance: 22.5
click at [225, 51] on div at bounding box center [232, 109] width 148 height 125
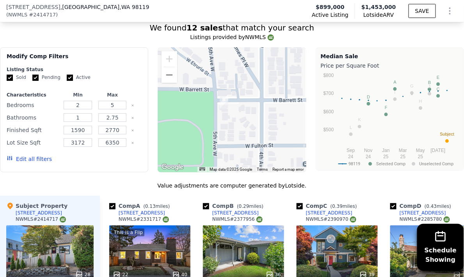
drag, startPoint x: 224, startPoint y: 83, endPoint x: 222, endPoint y: 73, distance: 11.0
click at [222, 73] on div at bounding box center [232, 109] width 148 height 125
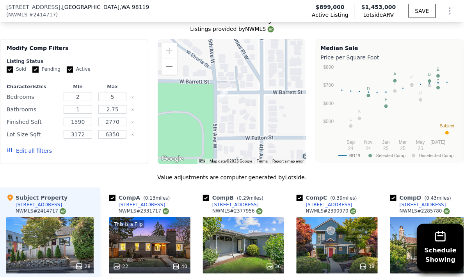
scroll to position [705, 0]
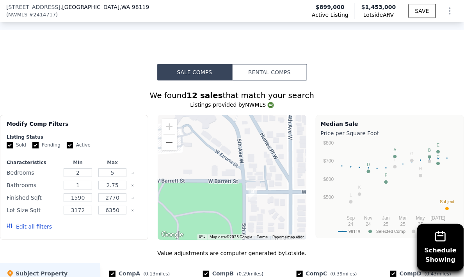
drag, startPoint x: 248, startPoint y: 142, endPoint x: 235, endPoint y: 133, distance: 15.6
click at [251, 144] on div at bounding box center [232, 177] width 148 height 125
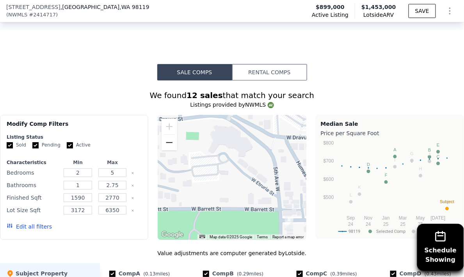
click at [167, 135] on button "Zoom out" at bounding box center [170, 143] width 16 height 16
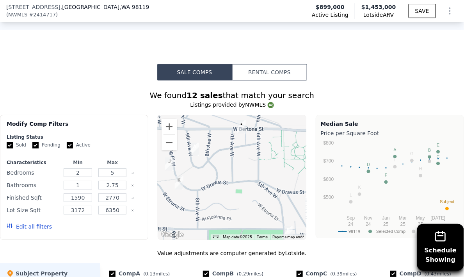
drag, startPoint x: 207, startPoint y: 111, endPoint x: 237, endPoint y: 150, distance: 48.9
click at [236, 149] on div at bounding box center [232, 177] width 148 height 125
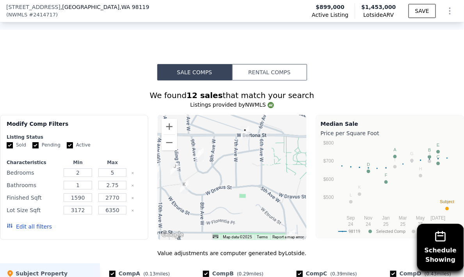
drag, startPoint x: 218, startPoint y: 121, endPoint x: 227, endPoint y: 137, distance: 17.3
click at [227, 137] on div at bounding box center [232, 177] width 148 height 125
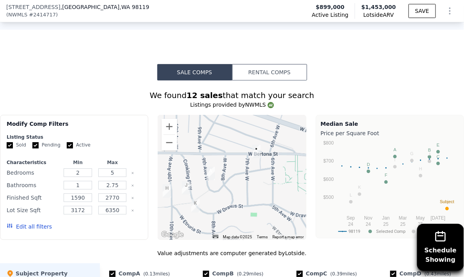
click at [208, 146] on div at bounding box center [232, 177] width 148 height 125
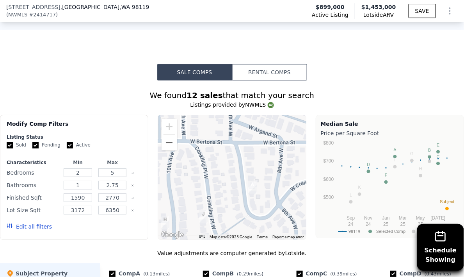
drag, startPoint x: 198, startPoint y: 150, endPoint x: 244, endPoint y: 162, distance: 47.9
click at [248, 166] on div at bounding box center [232, 177] width 148 height 125
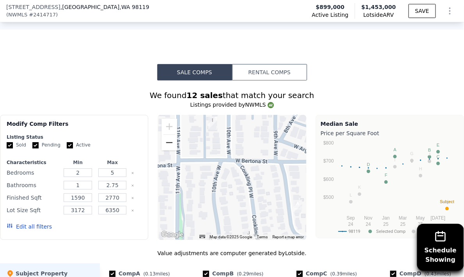
click at [171, 135] on button "Zoom out" at bounding box center [170, 143] width 16 height 16
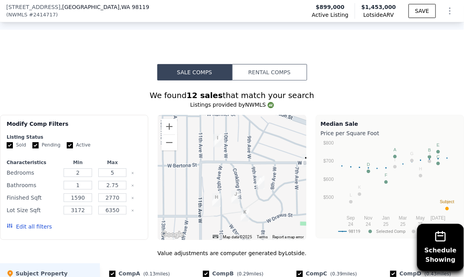
drag, startPoint x: 227, startPoint y: 138, endPoint x: 212, endPoint y: 124, distance: 20.4
click at [215, 126] on div at bounding box center [232, 177] width 148 height 125
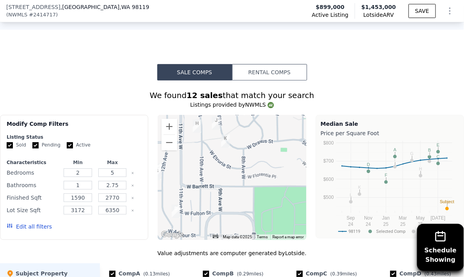
drag, startPoint x: 267, startPoint y: 119, endPoint x: 243, endPoint y: 92, distance: 36.5
click at [243, 115] on div at bounding box center [232, 177] width 148 height 125
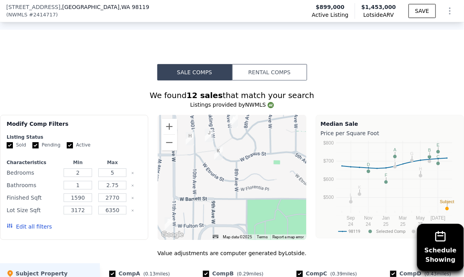
drag, startPoint x: 233, startPoint y: 122, endPoint x: 212, endPoint y: 144, distance: 30.6
click at [206, 152] on div at bounding box center [232, 177] width 148 height 125
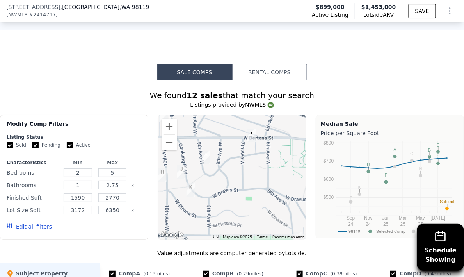
drag, startPoint x: 242, startPoint y: 119, endPoint x: 243, endPoint y: 138, distance: 18.8
click at [243, 138] on div at bounding box center [232, 177] width 148 height 125
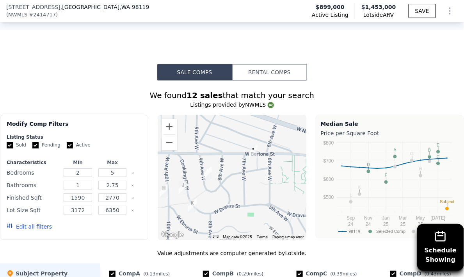
click at [250, 126] on div at bounding box center [232, 177] width 148 height 125
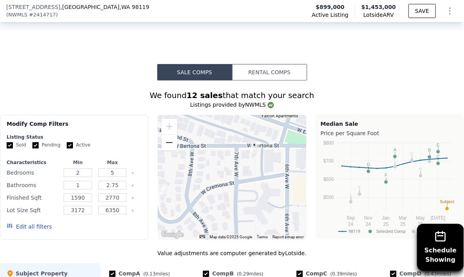
click at [173, 135] on button "Zoom out" at bounding box center [170, 143] width 16 height 16
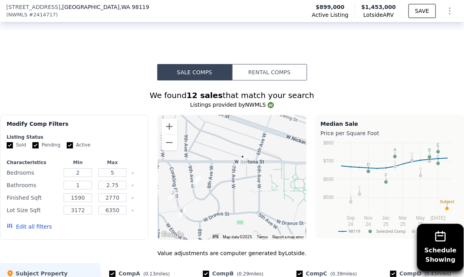
click at [206, 133] on div at bounding box center [232, 177] width 148 height 125
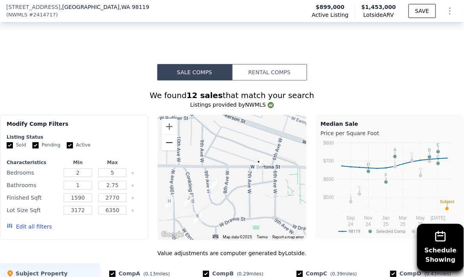
click at [162, 135] on button "Zoom out" at bounding box center [170, 143] width 16 height 16
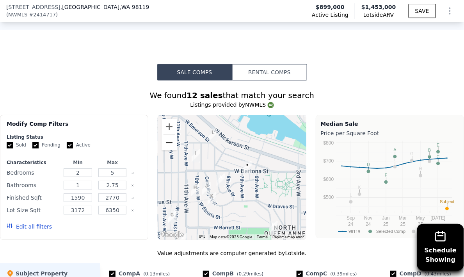
click at [164, 135] on button "Zoom out" at bounding box center [170, 143] width 16 height 16
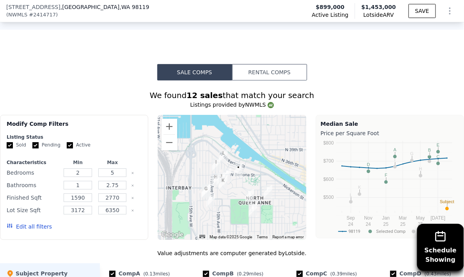
click at [224, 128] on div at bounding box center [232, 177] width 148 height 125
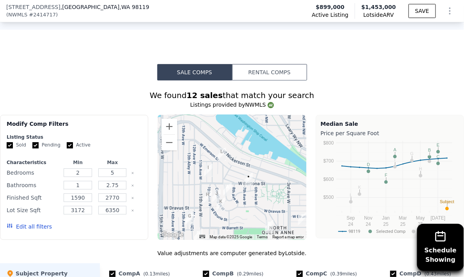
click at [224, 128] on div at bounding box center [232, 177] width 148 height 125
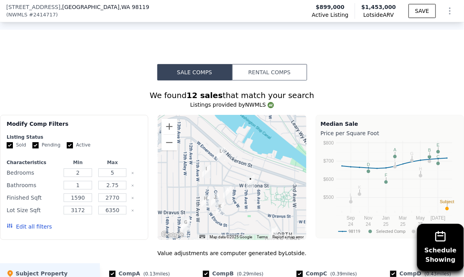
click at [224, 128] on div at bounding box center [232, 177] width 148 height 125
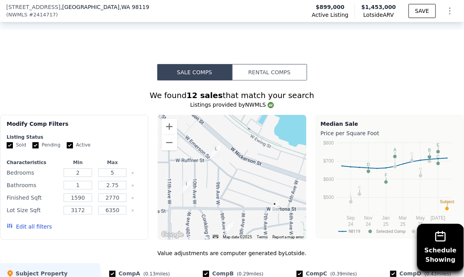
click at [207, 120] on div at bounding box center [232, 177] width 148 height 125
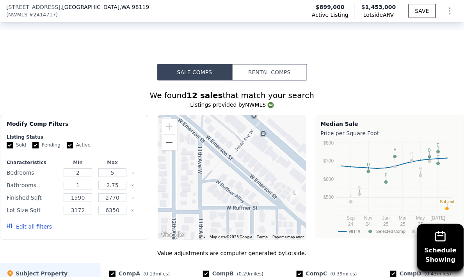
drag, startPoint x: 210, startPoint y: 124, endPoint x: 283, endPoint y: 169, distance: 86.0
click at [283, 169] on div at bounding box center [232, 177] width 148 height 125
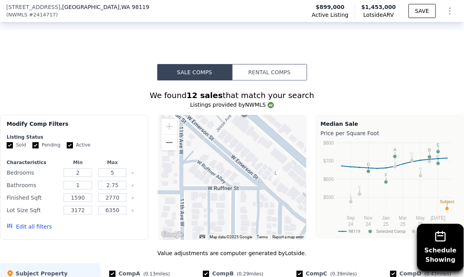
drag, startPoint x: 274, startPoint y: 155, endPoint x: 231, endPoint y: 116, distance: 58.0
click at [231, 116] on div at bounding box center [232, 177] width 148 height 125
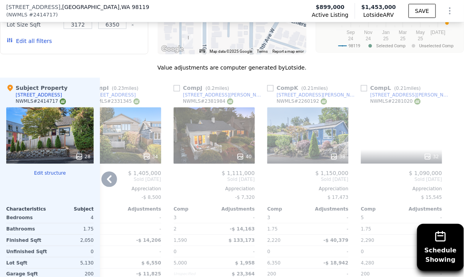
scroll to position [904, 0]
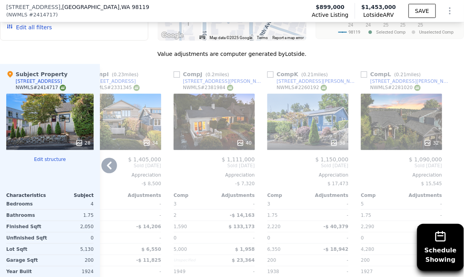
click at [391, 94] on div "32" at bounding box center [401, 122] width 81 height 56
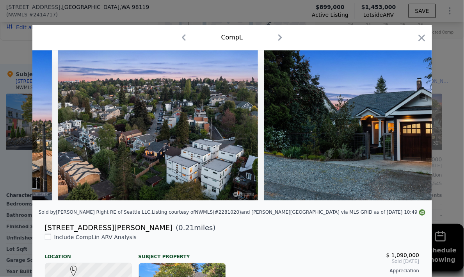
scroll to position [0, 6159]
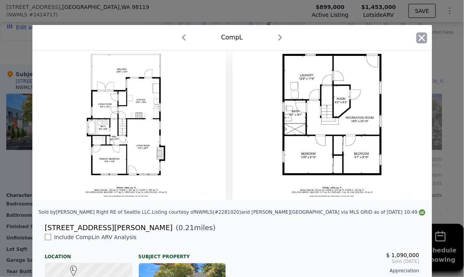
click at [419, 42] on icon "button" at bounding box center [421, 37] width 11 height 11
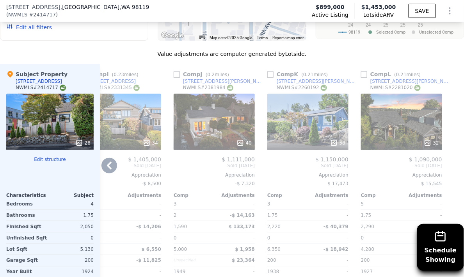
scroll to position [900, 0]
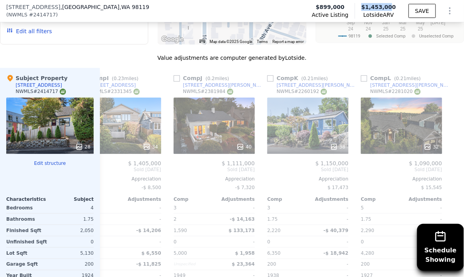
drag, startPoint x: 359, startPoint y: 6, endPoint x: 389, endPoint y: 7, distance: 29.7
click at [389, 7] on div "Lotside ARV $1,453,000" at bounding box center [380, 11] width 51 height 16
click at [389, 7] on span "$1,453,000" at bounding box center [378, 7] width 35 height 6
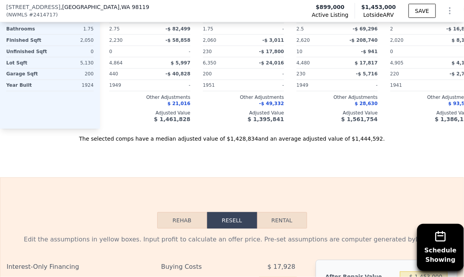
scroll to position [1209, 0]
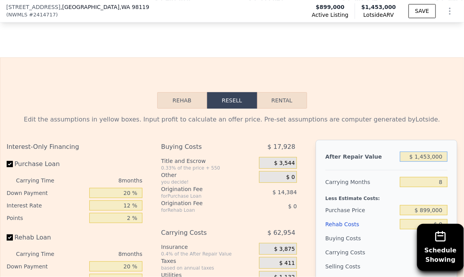
click at [419, 151] on input "$ 1,453,000" at bounding box center [424, 156] width 48 height 10
type input "$ 10"
type input "-$ 976,547"
type input "$ 107"
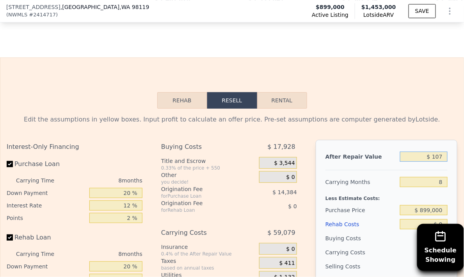
type input "-$ 976,458"
type input "$ 1,075"
type input "-$ 975,562"
type input "$ 10,750"
type input "-$ 966,601"
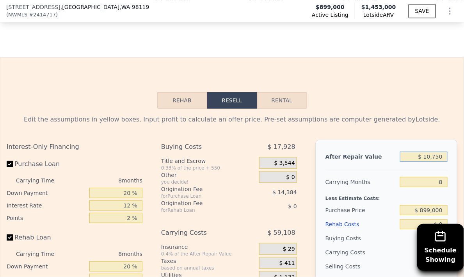
type input "$ 107,500"
type input "-$ 876,992"
type input "$ 1,075,000"
type input "$ 19,111"
type input "$ 1,075,000"
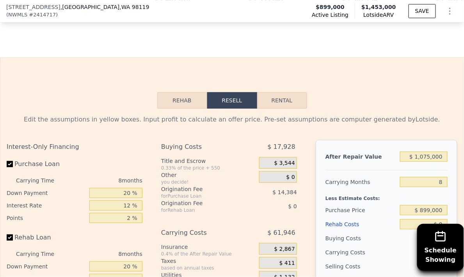
click at [386, 67] on div "Rehab Resell Rental Edit the assumptions in yellow boxes. Input profit to calcu…" at bounding box center [232, 245] width 464 height 376
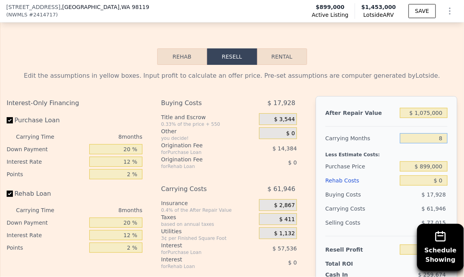
click at [439, 133] on input "8" at bounding box center [424, 138] width 48 height 10
type input "10"
type input "$ 3,625"
type input "10"
click at [429, 161] on input "$ 899,000" at bounding box center [424, 166] width 48 height 10
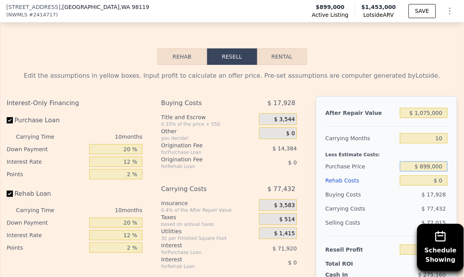
click at [429, 161] on input "$ 899,000" at bounding box center [424, 166] width 48 height 10
click at [439, 175] on input "$ 0" at bounding box center [424, 180] width 48 height 10
type input "$ 20"
type input "$ 3,605"
type input "$ 200"
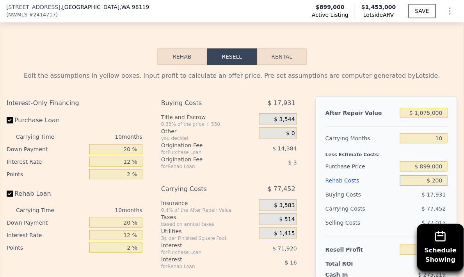
type input "$ 3,402"
type input "$ 2,000"
type input "$ 1,433"
type input "$ 20,000"
type input "-$ 18,295"
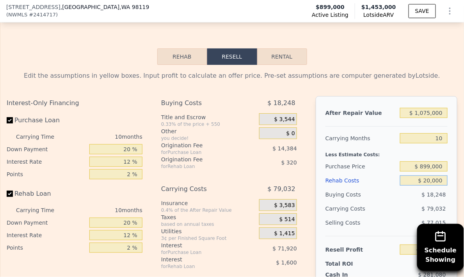
type input "$ 200,000"
type input "-$ 215,575"
type input "$ 200,000"
click at [430, 161] on input "$ 899,000" at bounding box center [424, 166] width 48 height 10
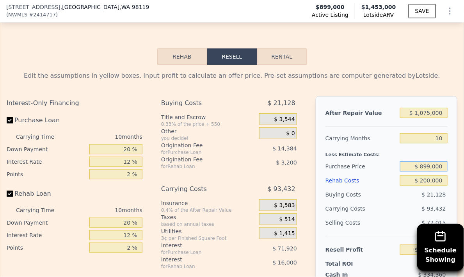
click at [430, 161] on input "$ 899,000" at bounding box center [424, 166] width 48 height 10
type input "$ 700,000"
click at [369, 159] on div "Purchase Price" at bounding box center [360, 166] width 71 height 14
type input "$ 3,192"
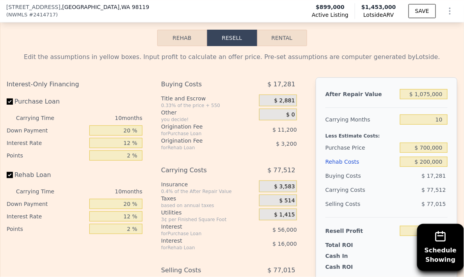
scroll to position [1274, 0]
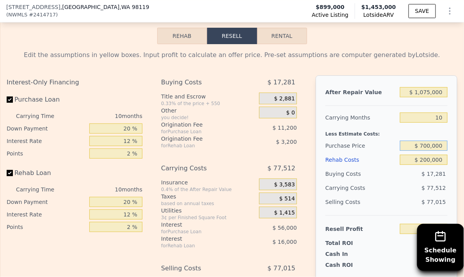
click at [423, 140] on input "$ 700,000" at bounding box center [424, 145] width 48 height 10
type input "$ 725,000"
click at [385, 153] on div "Rehab Costs" at bounding box center [360, 160] width 71 height 14
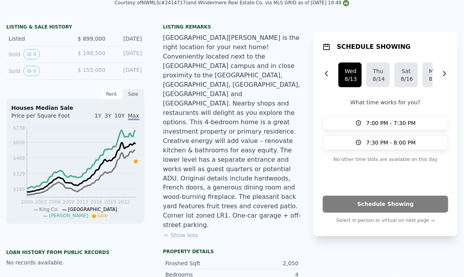
scroll to position [0, 0]
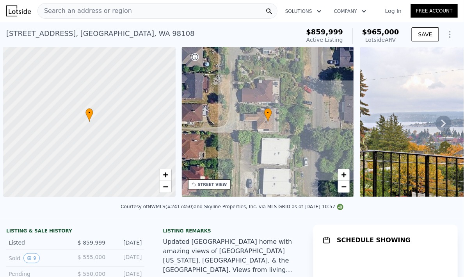
scroll to position [0, 3]
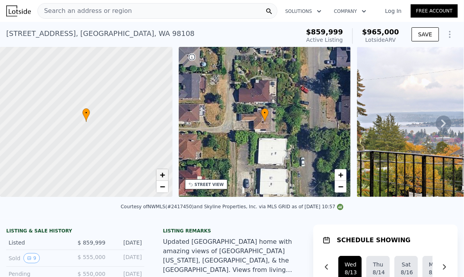
click at [164, 173] on span "+" at bounding box center [162, 175] width 5 height 10
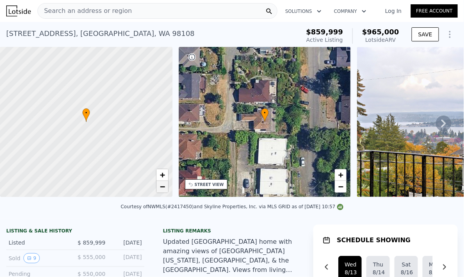
click at [163, 183] on span "−" at bounding box center [162, 186] width 5 height 10
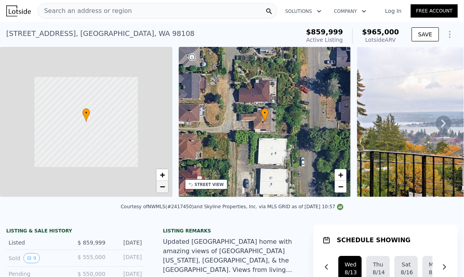
click at [163, 183] on span "−" at bounding box center [162, 186] width 5 height 10
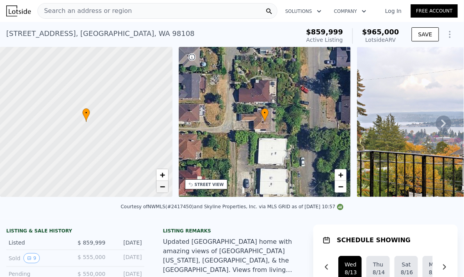
click at [163, 183] on span "−" at bounding box center [162, 186] width 5 height 10
drag, startPoint x: 129, startPoint y: 165, endPoint x: 136, endPoint y: 180, distance: 16.9
click at [136, 180] on div at bounding box center [87, 126] width 207 height 180
click at [115, 132] on div at bounding box center [86, 122] width 207 height 180
click at [101, 161] on div at bounding box center [86, 122] width 207 height 180
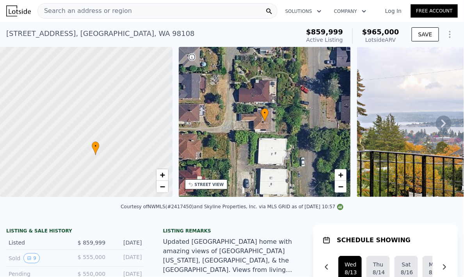
click at [101, 161] on div at bounding box center [86, 122] width 207 height 180
drag, startPoint x: 91, startPoint y: 90, endPoint x: 97, endPoint y: 104, distance: 15.6
click at [97, 104] on div at bounding box center [86, 122] width 207 height 180
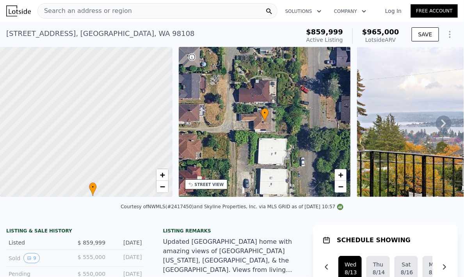
drag, startPoint x: 107, startPoint y: 122, endPoint x: 106, endPoint y: 99, distance: 22.7
click at [105, 95] on div at bounding box center [85, 122] width 207 height 180
drag, startPoint x: 118, startPoint y: 131, endPoint x: 113, endPoint y: 93, distance: 38.2
click at [113, 93] on div at bounding box center [85, 115] width 207 height 180
drag, startPoint x: 107, startPoint y: 130, endPoint x: 115, endPoint y: 118, distance: 14.7
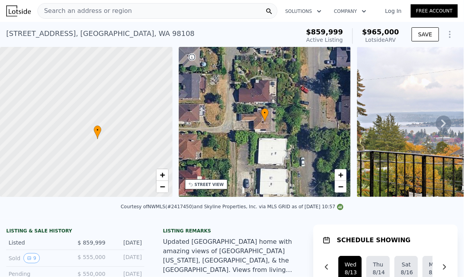
click at [123, 103] on div at bounding box center [92, 111] width 207 height 180
drag, startPoint x: 114, startPoint y: 143, endPoint x: 110, endPoint y: 149, distance: 7.0
click at [110, 149] on div at bounding box center [86, 122] width 207 height 180
click at [103, 145] on div at bounding box center [86, 122] width 207 height 180
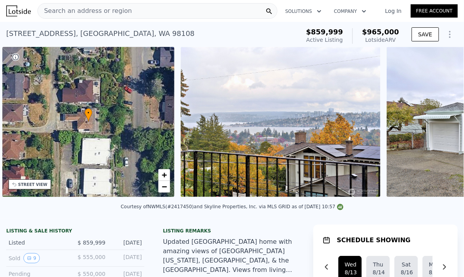
scroll to position [0, 181]
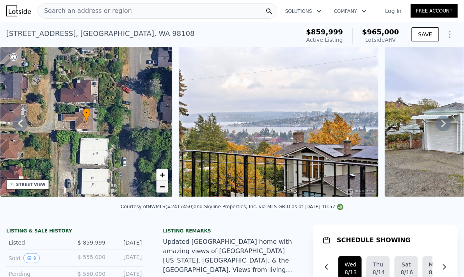
click at [167, 187] on link "−" at bounding box center [162, 187] width 12 height 12
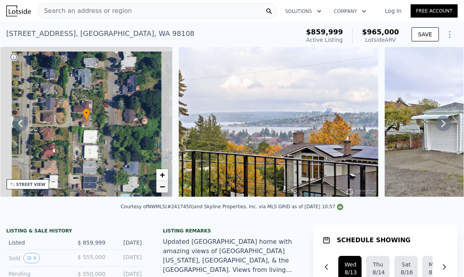
click at [167, 187] on link "−" at bounding box center [162, 187] width 12 height 12
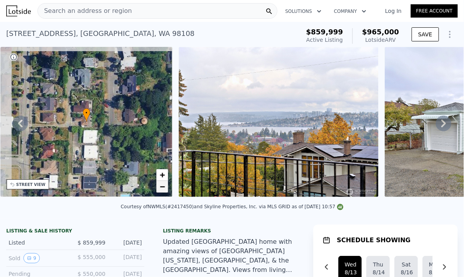
click at [167, 187] on link "−" at bounding box center [162, 187] width 12 height 12
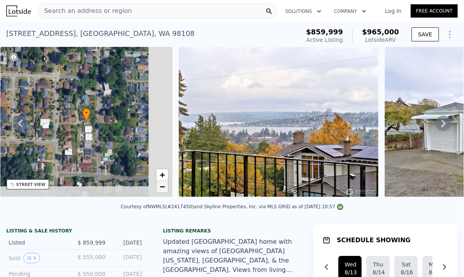
click at [167, 187] on link "−" at bounding box center [162, 187] width 12 height 12
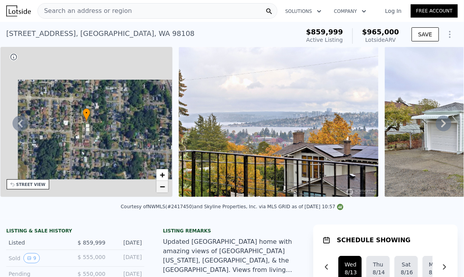
click at [167, 187] on link "−" at bounding box center [162, 187] width 12 height 12
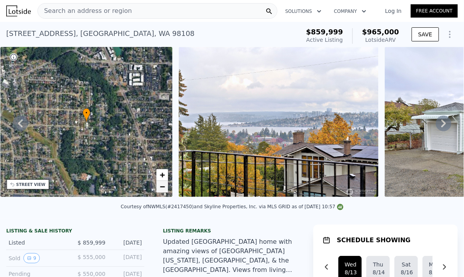
click at [167, 187] on link "−" at bounding box center [162, 187] width 12 height 12
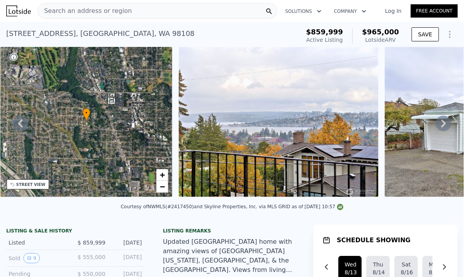
click at [276, 137] on img at bounding box center [279, 122] width 200 height 150
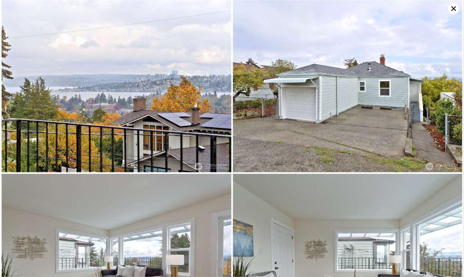
click at [166, 94] on img at bounding box center [117, 86] width 230 height 172
click at [165, 94] on img at bounding box center [117, 86] width 230 height 172
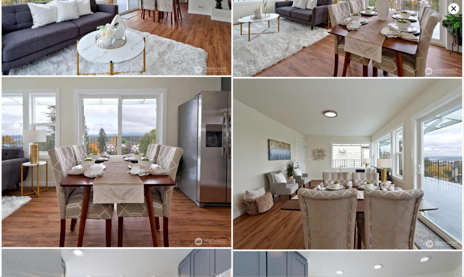
scroll to position [516, 0]
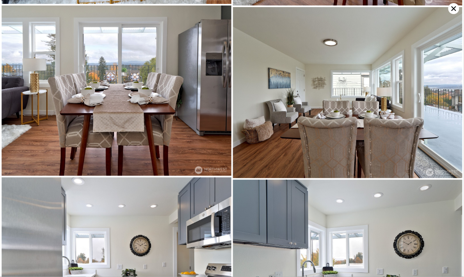
click at [164, 102] on img at bounding box center [117, 90] width 230 height 170
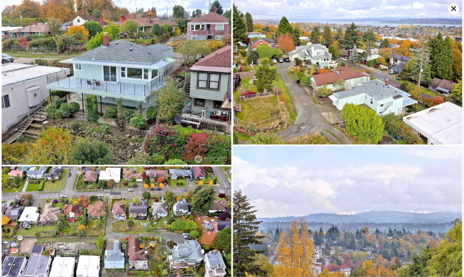
scroll to position [2456, 0]
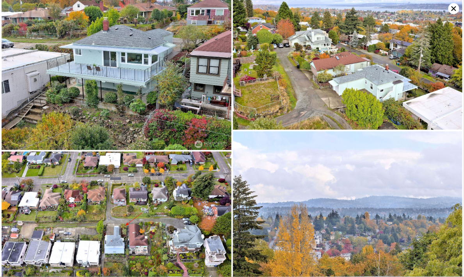
click at [449, 6] on icon at bounding box center [453, 8] width 11 height 11
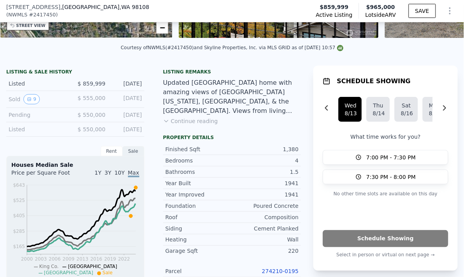
scroll to position [297, 0]
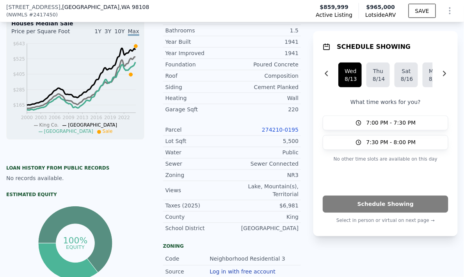
click at [286, 132] on link "274210-0195" at bounding box center [280, 130] width 37 height 6
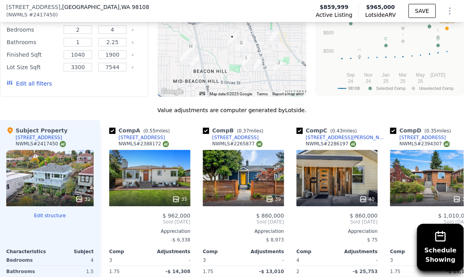
scroll to position [783, 0]
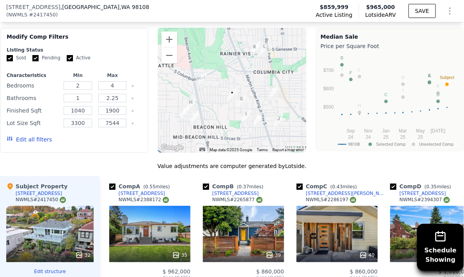
click at [228, 115] on div at bounding box center [232, 90] width 148 height 125
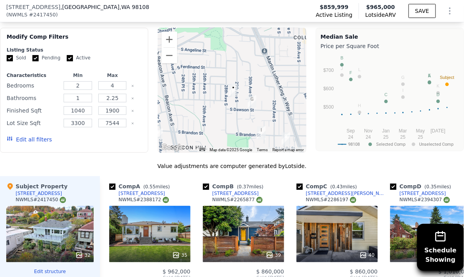
click at [234, 113] on div at bounding box center [232, 90] width 148 height 125
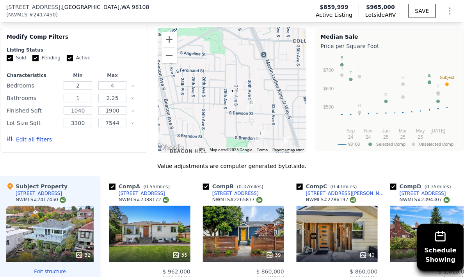
click at [248, 106] on img "3002 S Dawson St" at bounding box center [251, 105] width 9 height 13
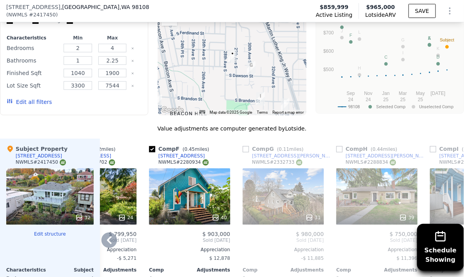
scroll to position [858, 0]
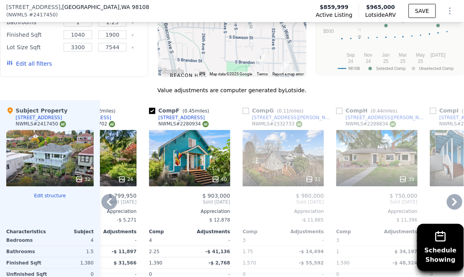
click at [190, 166] on div "40" at bounding box center [189, 158] width 81 height 56
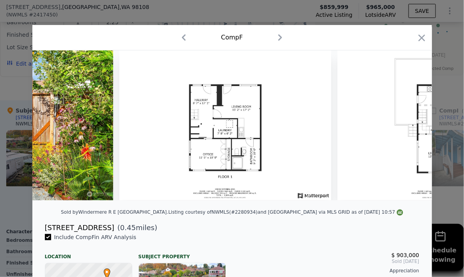
scroll to position [0, 7722]
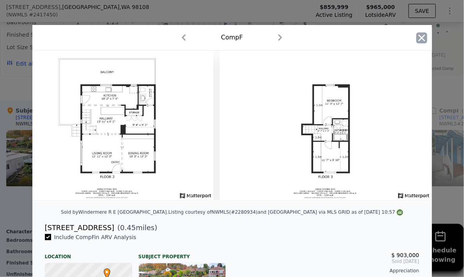
click at [419, 43] on icon "button" at bounding box center [421, 37] width 11 height 11
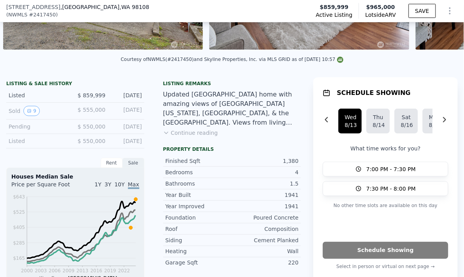
scroll to position [168, 0]
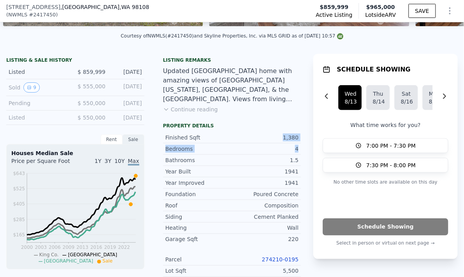
drag, startPoint x: 277, startPoint y: 141, endPoint x: 298, endPoint y: 151, distance: 23.7
click at [298, 151] on div "Property details Finished Sqft 1,380 Bedrooms 4 Bathrooms 1.5 Year Built 1941 Y…" at bounding box center [232, 246] width 151 height 247
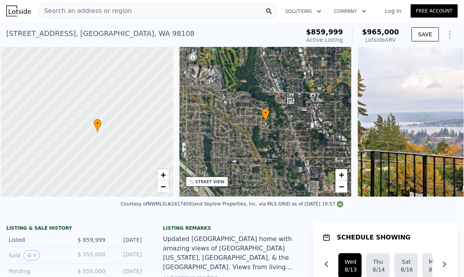
scroll to position [0, 3]
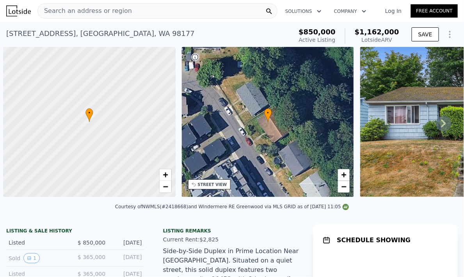
scroll to position [0, 3]
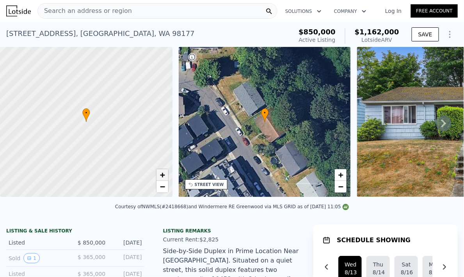
click at [162, 178] on span "+" at bounding box center [162, 175] width 5 height 10
click at [162, 173] on span "+" at bounding box center [162, 175] width 5 height 10
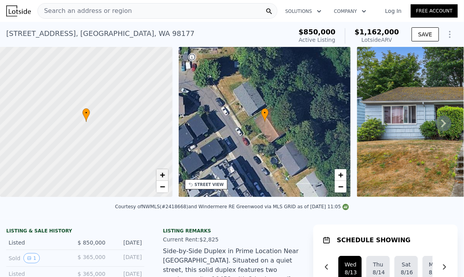
click at [162, 173] on span "+" at bounding box center [162, 175] width 5 height 10
drag, startPoint x: 83, startPoint y: 175, endPoint x: 96, endPoint y: 152, distance: 26.8
click at [96, 152] on div at bounding box center [86, 122] width 207 height 180
click at [161, 190] on span "−" at bounding box center [162, 186] width 5 height 10
click at [89, 121] on div at bounding box center [86, 122] width 207 height 180
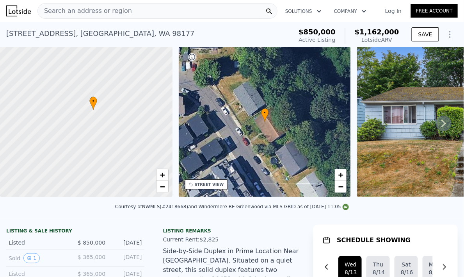
click at [89, 121] on div at bounding box center [86, 122] width 207 height 180
click at [103, 98] on div at bounding box center [86, 122] width 207 height 180
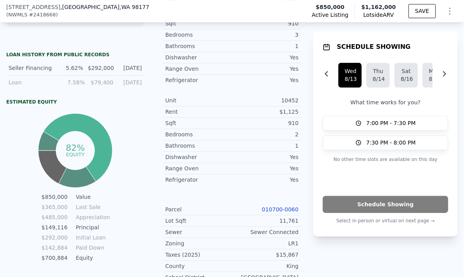
scroll to position [479, 0]
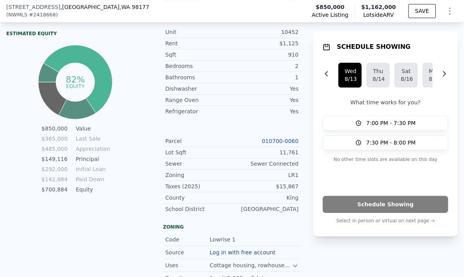
click at [283, 154] on div "11,761" at bounding box center [265, 152] width 67 height 8
click at [283, 141] on link "010700-0060" at bounding box center [280, 141] width 37 height 6
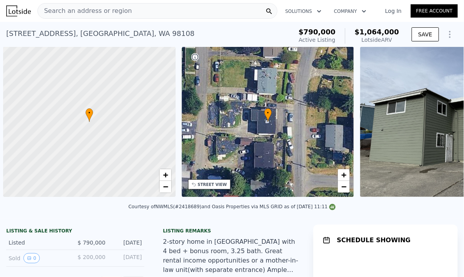
scroll to position [0, 3]
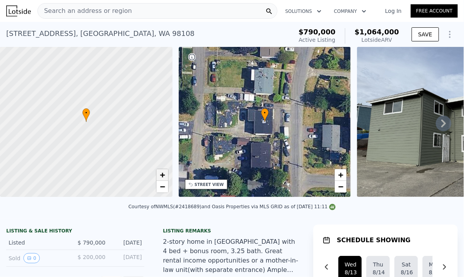
click at [165, 175] on link "+" at bounding box center [162, 175] width 12 height 12
click at [93, 127] on div at bounding box center [86, 122] width 207 height 180
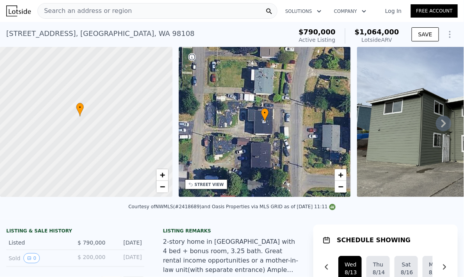
click at [86, 124] on div at bounding box center [86, 122] width 207 height 180
drag, startPoint x: 73, startPoint y: 139, endPoint x: 127, endPoint y: 124, distance: 55.9
click at [127, 124] on div at bounding box center [91, 120] width 207 height 180
click at [162, 186] on span "−" at bounding box center [162, 186] width 5 height 10
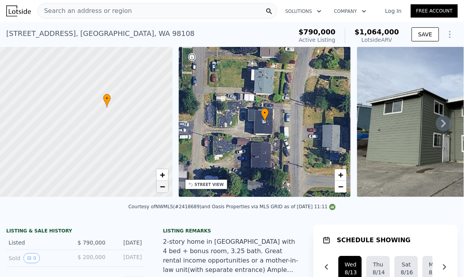
click at [162, 186] on span "−" at bounding box center [162, 186] width 5 height 10
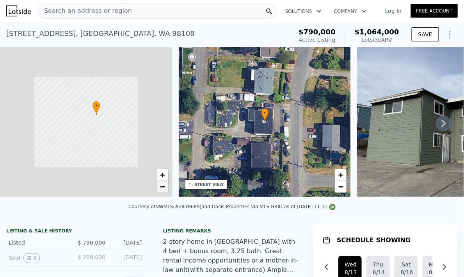
click at [162, 186] on span "−" at bounding box center [162, 186] width 5 height 10
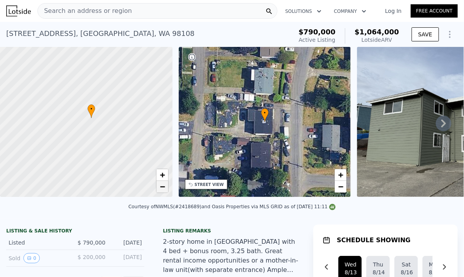
click at [162, 186] on span "−" at bounding box center [162, 186] width 5 height 10
drag, startPoint x: 107, startPoint y: 161, endPoint x: 115, endPoint y: 123, distance: 38.3
click at [115, 123] on div at bounding box center [86, 122] width 207 height 180
drag, startPoint x: 101, startPoint y: 93, endPoint x: 103, endPoint y: 105, distance: 12.3
click at [103, 105] on div at bounding box center [86, 122] width 207 height 180
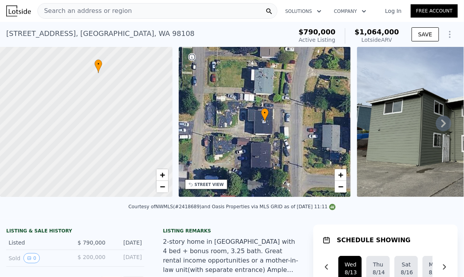
click at [111, 132] on div at bounding box center [86, 122] width 207 height 180
drag, startPoint x: 106, startPoint y: 108, endPoint x: 105, endPoint y: 119, distance: 10.6
click at [105, 119] on div at bounding box center [86, 122] width 207 height 180
click at [100, 98] on div at bounding box center [86, 122] width 207 height 180
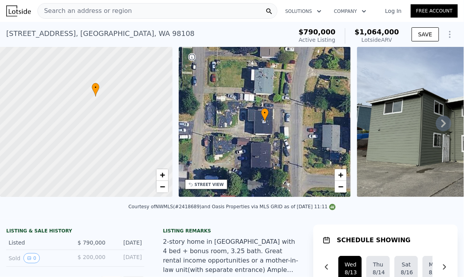
click at [100, 98] on div at bounding box center [86, 122] width 207 height 180
drag, startPoint x: 106, startPoint y: 96, endPoint x: 100, endPoint y: 142, distance: 46.0
click at [100, 142] on div at bounding box center [86, 122] width 207 height 180
drag, startPoint x: 108, startPoint y: 112, endPoint x: 105, endPoint y: 137, distance: 25.5
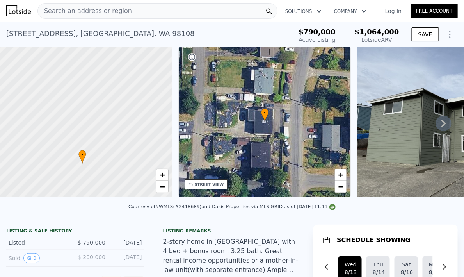
click at [105, 137] on div at bounding box center [86, 122] width 207 height 180
drag, startPoint x: 102, startPoint y: 156, endPoint x: 108, endPoint y: 129, distance: 27.5
click at [108, 122] on div at bounding box center [86, 122] width 207 height 180
drag, startPoint x: 105, startPoint y: 147, endPoint x: 107, endPoint y: 119, distance: 28.6
click at [107, 119] on div at bounding box center [86, 122] width 207 height 180
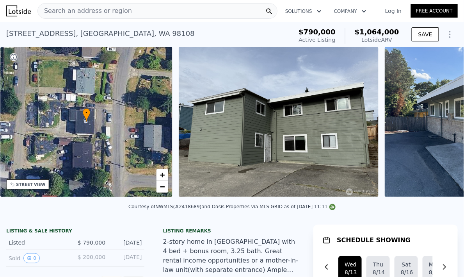
scroll to position [8, 0]
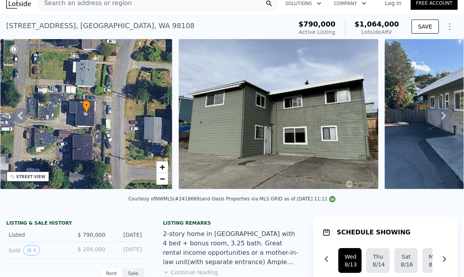
click at [84, 252] on span "$ 200,000" at bounding box center [92, 249] width 28 height 6
click at [90, 238] on span "$ 790,000" at bounding box center [92, 234] width 28 height 6
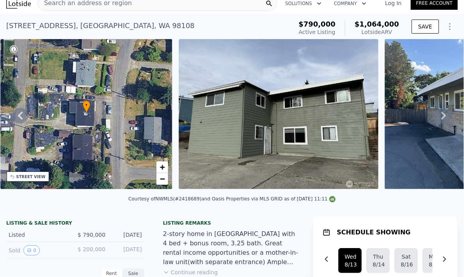
click at [90, 252] on span "$ 200,000" at bounding box center [92, 249] width 28 height 6
click at [97, 236] on span "$ 790,000" at bounding box center [92, 234] width 28 height 6
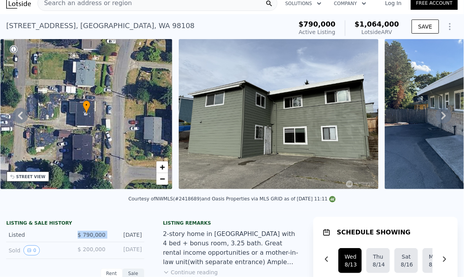
click at [97, 236] on span "$ 790,000" at bounding box center [92, 234] width 28 height 6
click at [94, 251] on span "$ 200,000" at bounding box center [92, 249] width 28 height 6
click at [97, 237] on span "$ 790,000" at bounding box center [92, 234] width 28 height 6
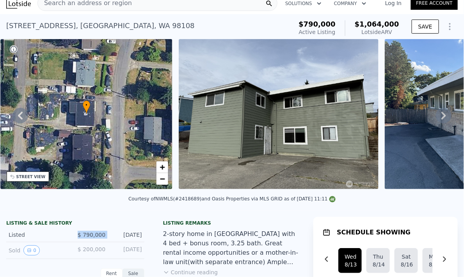
click at [97, 237] on span "$ 790,000" at bounding box center [92, 234] width 28 height 6
click at [93, 250] on span "$ 200,000" at bounding box center [92, 249] width 28 height 6
click at [93, 248] on div "Sold 0 $ 200,000 Apr 13, 2009" at bounding box center [75, 250] width 138 height 17
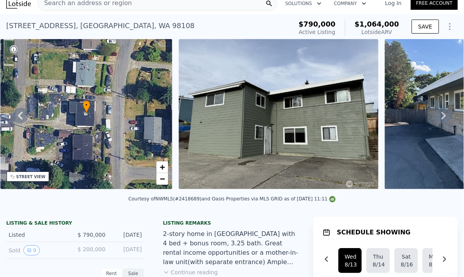
click at [99, 237] on span "$ 790,000" at bounding box center [92, 234] width 28 height 6
click at [94, 252] on span "$ 200,000" at bounding box center [92, 249] width 28 height 6
click at [96, 238] on span "$ 790,000" at bounding box center [92, 234] width 28 height 6
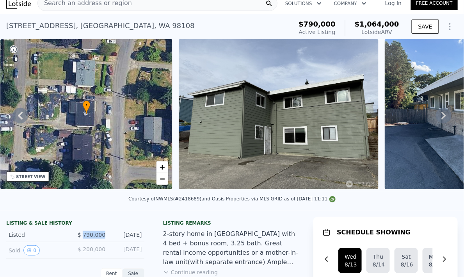
click at [96, 238] on span "$ 790,000" at bounding box center [92, 234] width 28 height 6
click at [92, 252] on span "$ 200,000" at bounding box center [92, 249] width 28 height 6
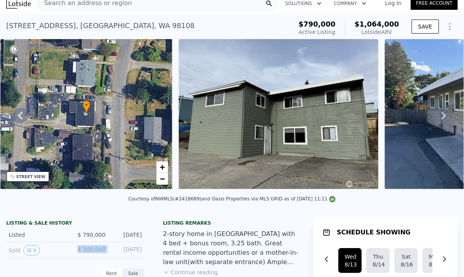
click at [96, 250] on span "$ 200,000" at bounding box center [92, 249] width 28 height 6
click at [84, 252] on span "$ 200,000" at bounding box center [92, 249] width 28 height 6
click at [93, 246] on div "LISTING & SALE HISTORY Listed $ 790,000 Aug 6, 2025 Sold 0 $ 200,000 Apr 13, 20…" at bounding box center [75, 239] width 138 height 39
click at [94, 242] on div "Listed $ 790,000 Aug 6, 2025" at bounding box center [75, 234] width 138 height 14
click at [93, 252] on span "$ 200,000" at bounding box center [92, 249] width 28 height 6
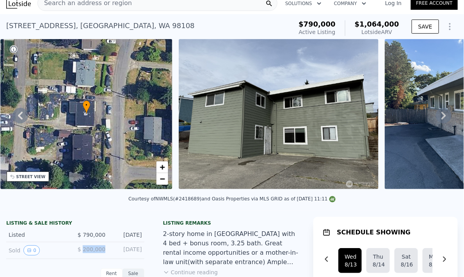
click at [93, 252] on span "$ 200,000" at bounding box center [92, 249] width 28 height 6
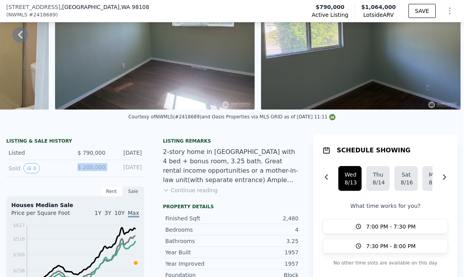
scroll to position [116, 0]
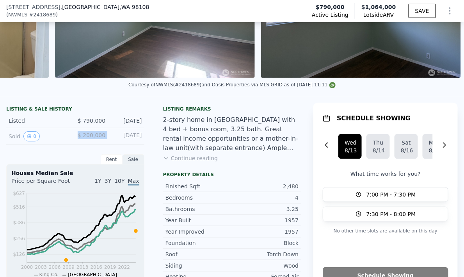
click at [205, 162] on button "Continue reading" at bounding box center [190, 158] width 55 height 8
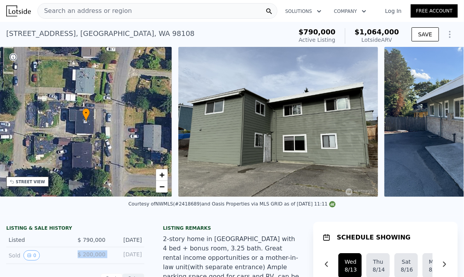
scroll to position [0, 181]
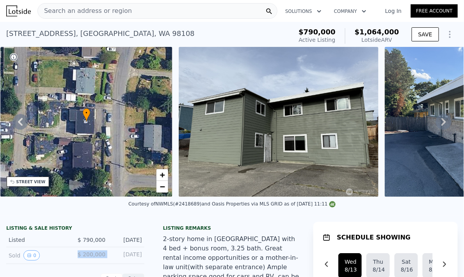
click at [320, 132] on img at bounding box center [279, 122] width 200 height 150
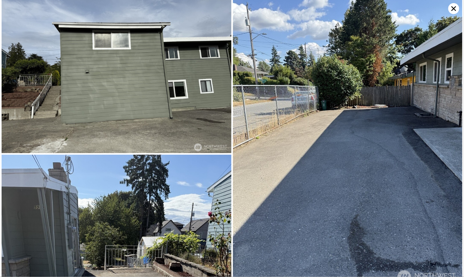
scroll to position [0, 0]
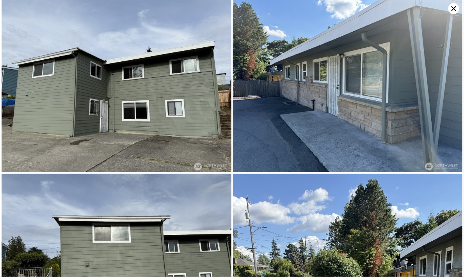
click at [449, 14] on img at bounding box center [348, 86] width 230 height 172
click at [454, 11] on icon at bounding box center [453, 8] width 11 height 11
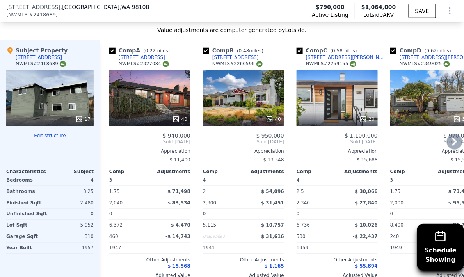
scroll to position [994, 0]
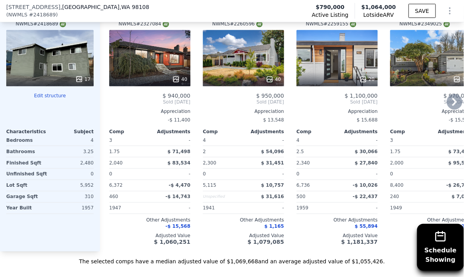
click at [163, 243] on div "Comp A ( 0.22 miles) 2314 S Orcas St NWMLS # 2327084 40 $ 940,000 Sold Mar 2025…" at bounding box center [149, 125] width 87 height 251
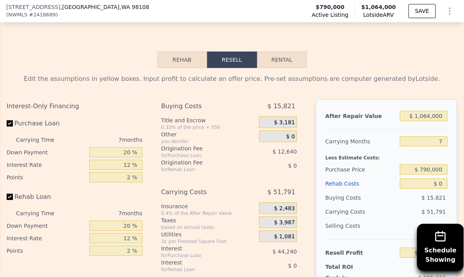
scroll to position [1322, 0]
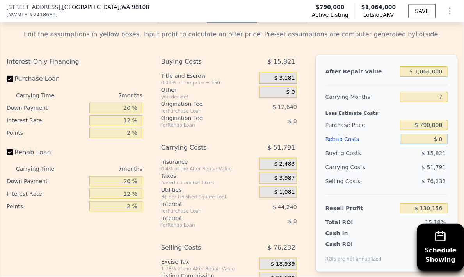
click at [421, 135] on input "$ 0" at bounding box center [424, 139] width 48 height 10
type input "$ 2"
type input "$ 130,154"
type input "$ 25"
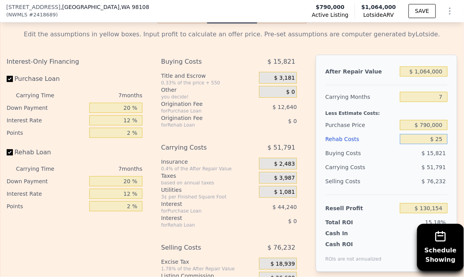
type input "$ 130,131"
type input "$ 250"
type input "$ 129,888"
type input "$ 2,500"
type input "$ 127,476"
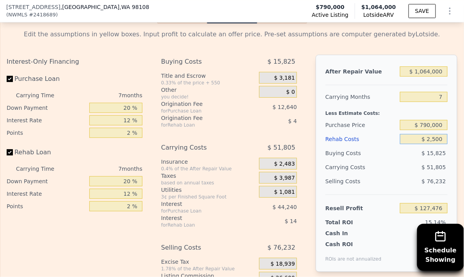
type input "$ 25,000"
type input "$ 103,356"
type input "$ 250,000"
type input "-$ 137,844"
type input "$ 250,000"
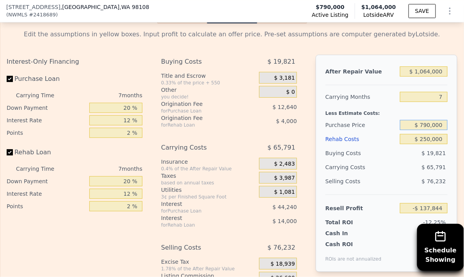
click at [437, 121] on input "$ 790,000" at bounding box center [424, 125] width 48 height 10
click at [416, 70] on input "$ 1,064,000" at bounding box center [424, 71] width 48 height 10
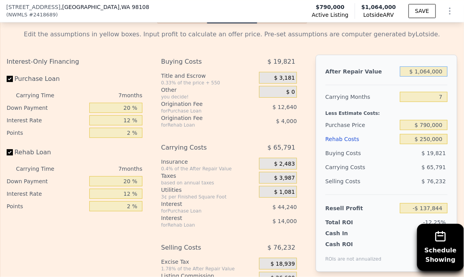
click at [416, 70] on input "$ 1,064,000" at bounding box center [424, 71] width 48 height 10
type input "$ 9"
type input "-$ 1,123,670"
type input "$ 97"
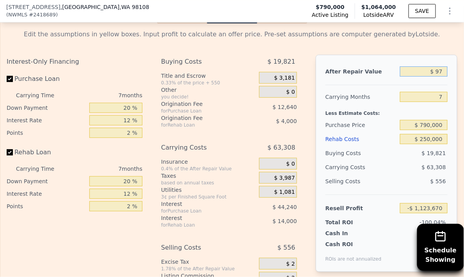
type input "-$ 1,123,588"
type input "$ 975"
type input "-$ 1,122,774"
type input "$ 9,750"
type input "-$ 1,114,646"
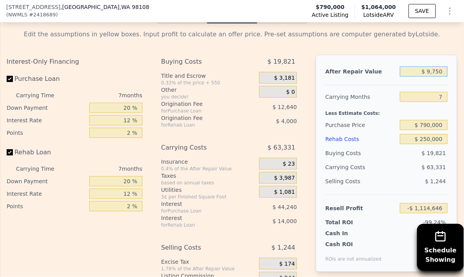
type input "$ 97,500"
type input "-$ 1,033,344"
type input "$ 975,000"
type input "-$ 220,306"
type input "$ 975,000"
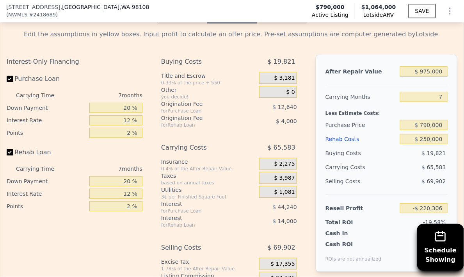
click at [385, 78] on div at bounding box center [386, 81] width 122 height 7
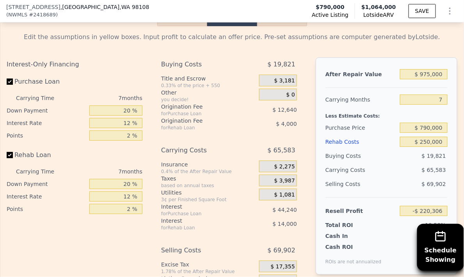
scroll to position [1348, 0]
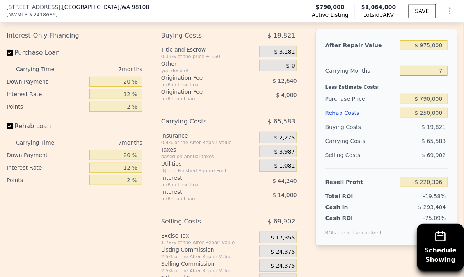
click at [439, 67] on input "7" at bounding box center [424, 71] width 48 height 10
type input "7"
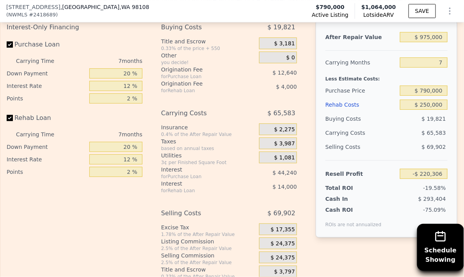
click at [391, 71] on div "Less Estimate Costs:" at bounding box center [386, 76] width 122 height 14
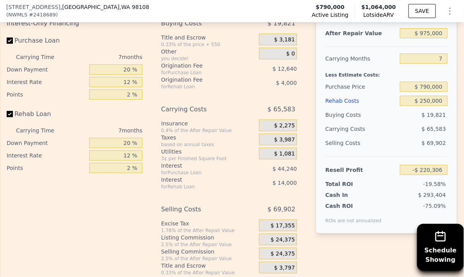
scroll to position [1352, 0]
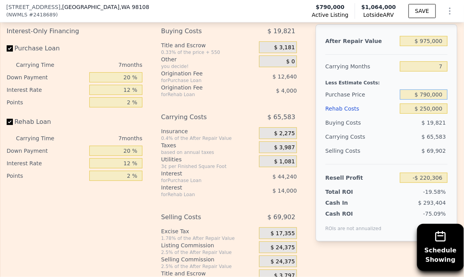
click at [434, 91] on input "$ 790,000" at bounding box center [424, 94] width 48 height 10
type input "$ 600,000"
click at [375, 117] on div "Buying Costs" at bounding box center [360, 122] width 71 height 14
type input "-$ 15,993"
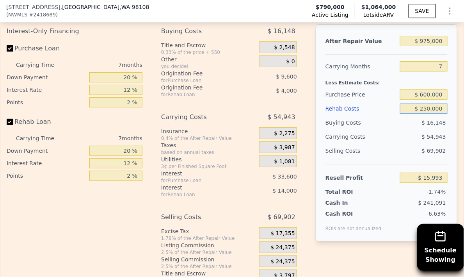
click at [430, 106] on input "$ 250,000" at bounding box center [424, 108] width 48 height 10
type input "$ 20"
type input "$ 251,987"
type input "$ 200"
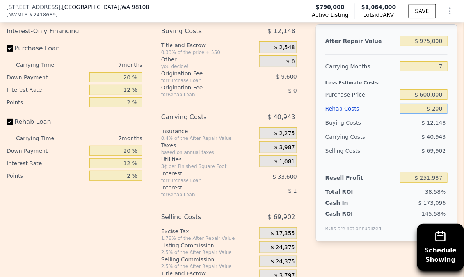
type input "$ 251,790"
type input "$ 2,000"
type input "$ 249,863"
type input "$ 20,000"
type input "$ 230,567"
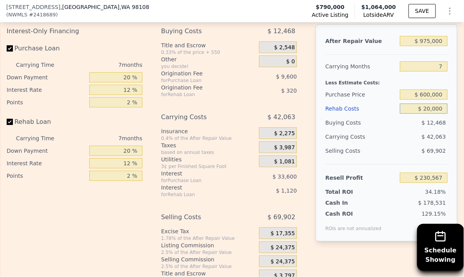
type input "$ 200,000"
type input "$ 37,607"
type input "$ 200,000"
click at [382, 115] on div "Buying Costs" at bounding box center [360, 122] width 71 height 14
click at [425, 89] on input "$ 600,000" at bounding box center [424, 94] width 48 height 10
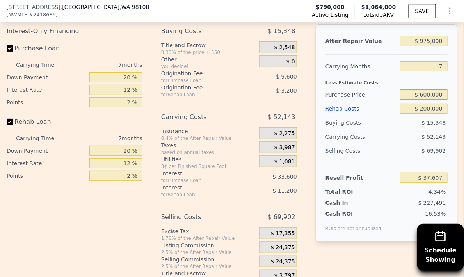
click at [425, 89] on input "$ 600,000" at bounding box center [424, 94] width 48 height 10
type input "$ 550,000"
click at [387, 110] on div "Rehab Costs" at bounding box center [360, 108] width 71 height 14
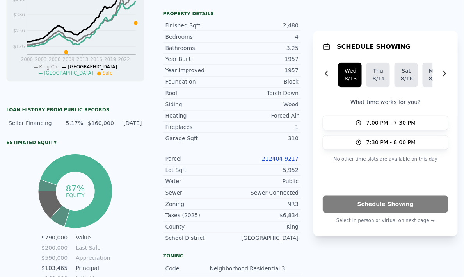
scroll to position [0, 0]
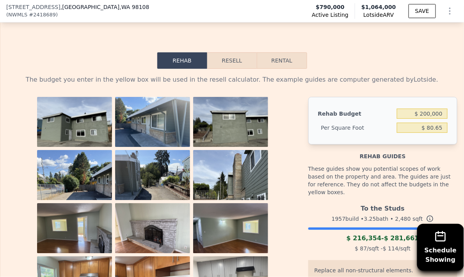
click at [233, 60] on button "Resell" at bounding box center [232, 60] width 50 height 16
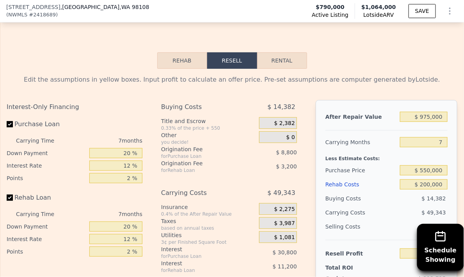
scroll to position [1399, 0]
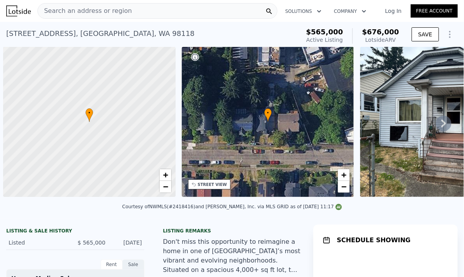
scroll to position [0, 3]
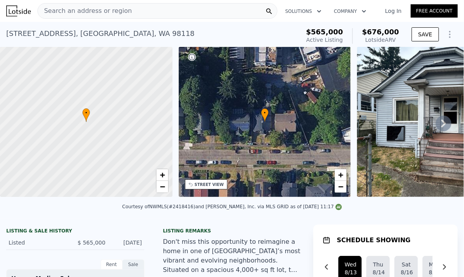
drag, startPoint x: 37, startPoint y: 199, endPoint x: 31, endPoint y: 199, distance: 6.3
click at [31, 199] on div "• + − • + − STREET VIEW Loading... SATELLITE VIEW" at bounding box center [232, 123] width 464 height 153
click at [166, 173] on link "+" at bounding box center [162, 175] width 12 height 12
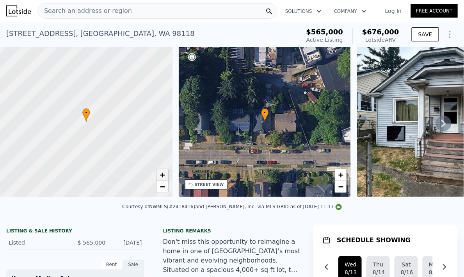
click at [166, 173] on link "+" at bounding box center [162, 175] width 12 height 12
click at [164, 176] on span "+" at bounding box center [162, 175] width 5 height 10
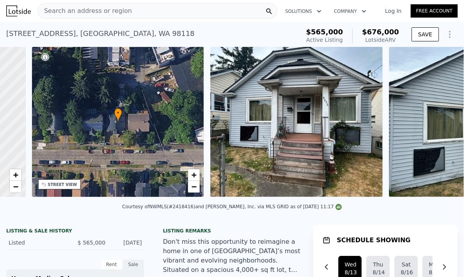
scroll to position [0, 181]
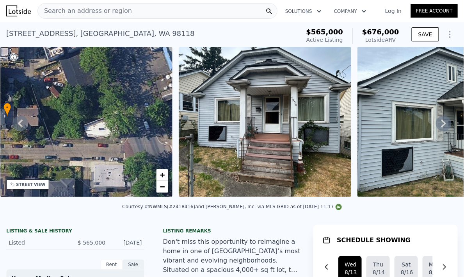
drag, startPoint x: 130, startPoint y: 147, endPoint x: 53, endPoint y: 147, distance: 76.9
click at [51, 147] on div "• + −" at bounding box center [86, 122] width 172 height 150
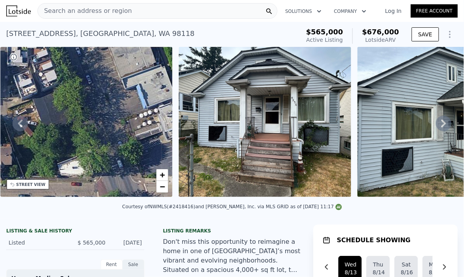
drag, startPoint x: 121, startPoint y: 118, endPoint x: 145, endPoint y: 123, distance: 24.3
click at [151, 122] on div "• + −" at bounding box center [86, 122] width 172 height 150
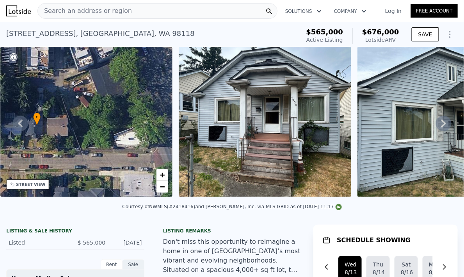
drag, startPoint x: 78, startPoint y: 137, endPoint x: 120, endPoint y: 110, distance: 50.1
click at [120, 110] on div "• + −" at bounding box center [86, 122] width 172 height 150
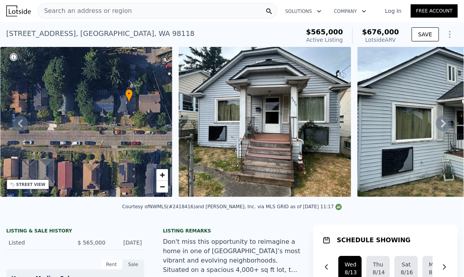
drag, startPoint x: 101, startPoint y: 153, endPoint x: 115, endPoint y: 162, distance: 17.1
click at [115, 162] on div "• + −" at bounding box center [86, 122] width 172 height 150
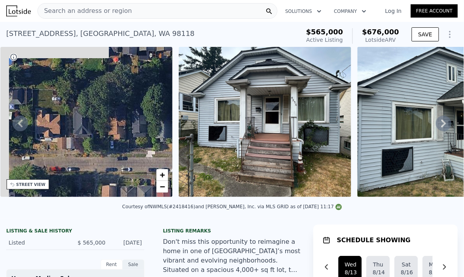
drag, startPoint x: 87, startPoint y: 137, endPoint x: 184, endPoint y: 164, distance: 100.4
click at [184, 164] on div "• + − • + − STREET VIEW Loading... SATELLITE VIEW" at bounding box center [232, 123] width 464 height 153
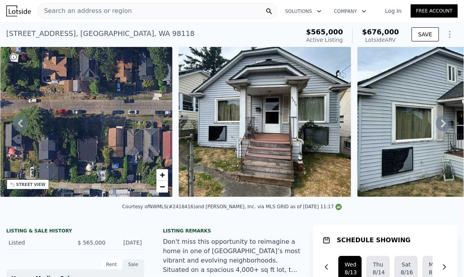
drag, startPoint x: 117, startPoint y: 138, endPoint x: 104, endPoint y: 76, distance: 62.5
click at [104, 76] on div "• + −" at bounding box center [86, 122] width 172 height 150
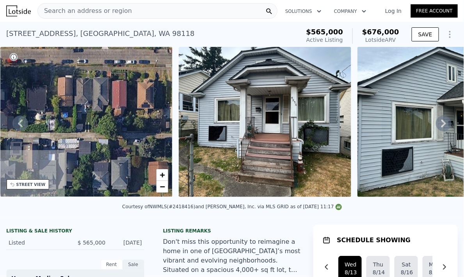
drag, startPoint x: 82, startPoint y: 109, endPoint x: 66, endPoint y: 100, distance: 18.5
click at [66, 100] on div "• + −" at bounding box center [86, 122] width 172 height 150
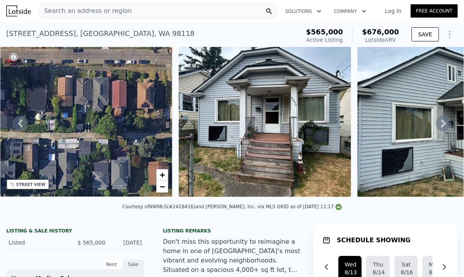
drag, startPoint x: 73, startPoint y: 102, endPoint x: 46, endPoint y: 105, distance: 27.5
click at [49, 104] on div "• + −" at bounding box center [86, 122] width 172 height 150
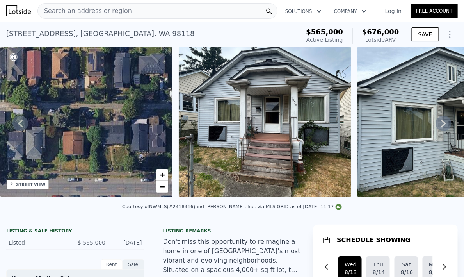
drag, startPoint x: 104, startPoint y: 113, endPoint x: 44, endPoint y: 123, distance: 61.3
click at [44, 123] on div "• + −" at bounding box center [86, 122] width 172 height 150
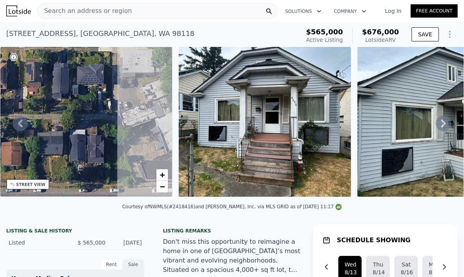
drag, startPoint x: 108, startPoint y: 115, endPoint x: 96, endPoint y: 132, distance: 21.5
click at [96, 132] on div "• + −" at bounding box center [86, 122] width 172 height 150
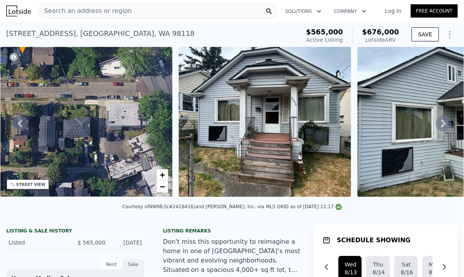
drag, startPoint x: 103, startPoint y: 125, endPoint x: 103, endPoint y: 162, distance: 36.7
click at [103, 162] on div "• + −" at bounding box center [86, 122] width 172 height 150
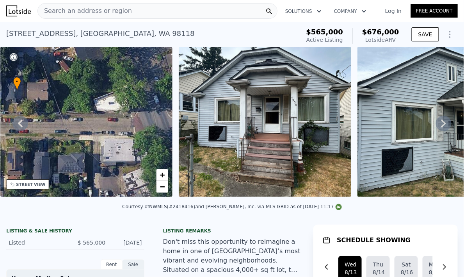
drag, startPoint x: 102, startPoint y: 151, endPoint x: 100, endPoint y: 169, distance: 18.1
click at [100, 169] on div "• + −" at bounding box center [86, 122] width 172 height 150
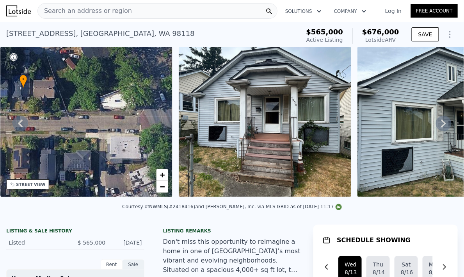
drag, startPoint x: 99, startPoint y: 160, endPoint x: 135, endPoint y: 151, distance: 36.6
click at [135, 151] on div "• + −" at bounding box center [86, 122] width 172 height 150
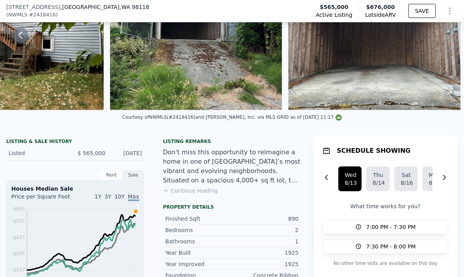
scroll to position [92, 0]
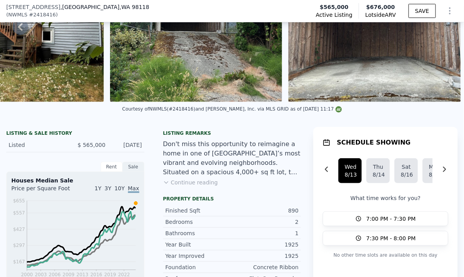
click at [195, 184] on button "Continue reading" at bounding box center [190, 182] width 55 height 8
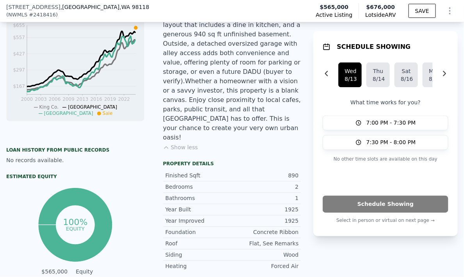
scroll to position [336, 0]
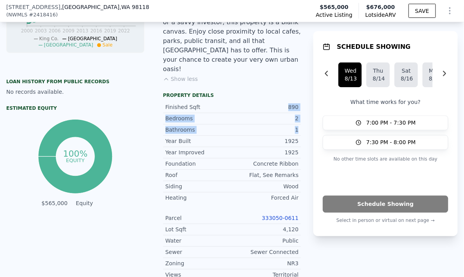
drag, startPoint x: 285, startPoint y: 85, endPoint x: 297, endPoint y: 106, distance: 24.1
click at [297, 106] on div "Finished Sqft 890 Bedrooms 2 Bathrooms 1 Year Built 1925" at bounding box center [232, 124] width 138 height 45
click at [296, 124] on div "Bathrooms 1" at bounding box center [232, 129] width 138 height 11
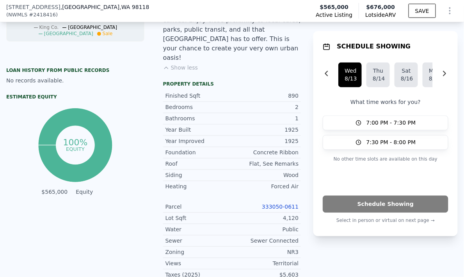
scroll to position [378, 0]
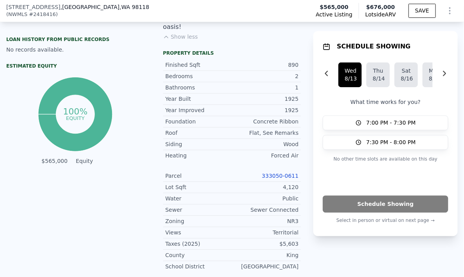
click at [279, 173] on link "333050-0611" at bounding box center [280, 176] width 37 height 6
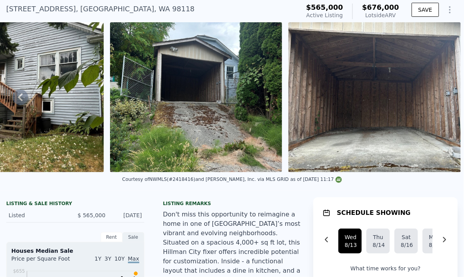
scroll to position [0, 0]
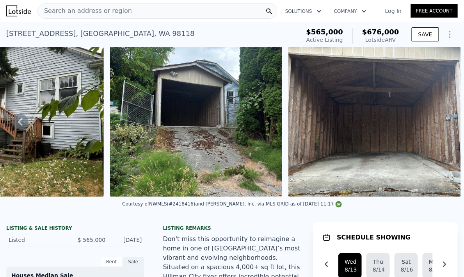
click at [448, 35] on icon "Show Options" at bounding box center [449, 34] width 9 height 9
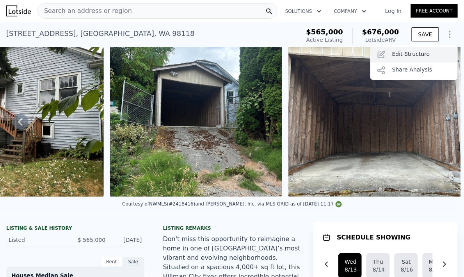
click at [430, 47] on div "Edit Structure" at bounding box center [413, 55] width 87 height 16
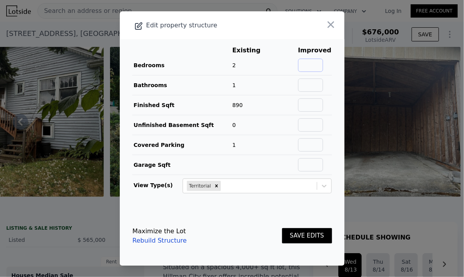
click at [306, 69] on input "text" at bounding box center [310, 65] width 25 height 13
type input "4"
click at [311, 82] on input "text" at bounding box center [310, 84] width 25 height 13
type input "2.5"
click at [270, 86] on td "1" at bounding box center [252, 85] width 41 height 20
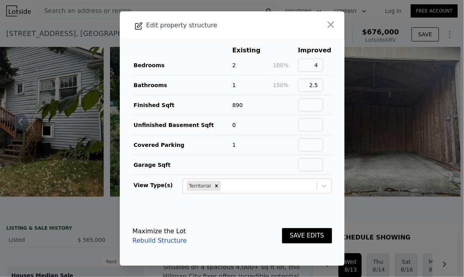
click at [271, 99] on td "890" at bounding box center [252, 105] width 41 height 20
click at [275, 125] on td at bounding box center [285, 125] width 25 height 20
click at [279, 123] on td at bounding box center [285, 125] width 25 height 20
click at [310, 106] on input "text" at bounding box center [310, 104] width 25 height 13
click at [277, 108] on td at bounding box center [285, 105] width 25 height 20
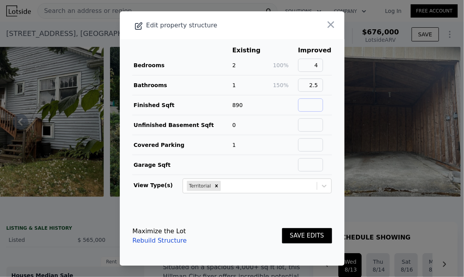
click at [304, 101] on input "text" at bounding box center [310, 104] width 25 height 13
type input "1800"
click at [270, 118] on td "0" at bounding box center [252, 125] width 41 height 20
click at [310, 238] on button "SAVE EDITS" at bounding box center [307, 235] width 50 height 15
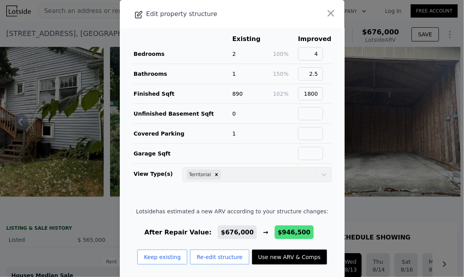
click at [284, 250] on button "Use new ARV & Comps" at bounding box center [289, 256] width 75 height 15
type input "3"
type input "5"
type input "3"
type input "1410"
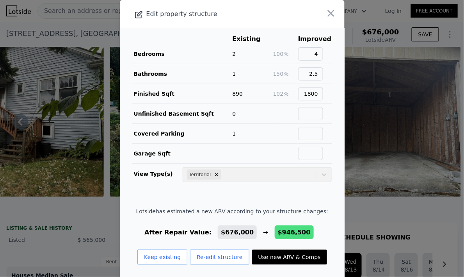
type input "2230"
type input "7200"
type input "$ 946,500"
type input "$ 269,698"
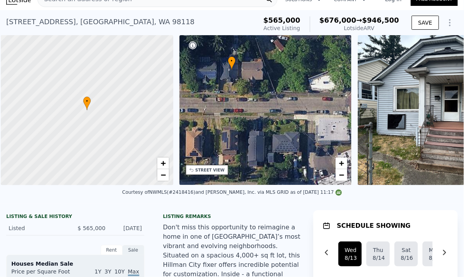
scroll to position [0, 3]
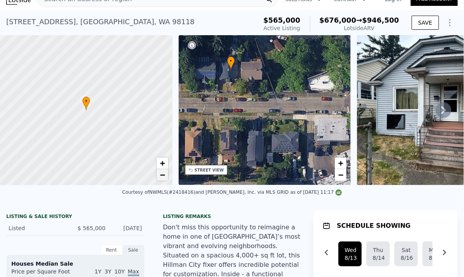
click at [161, 179] on span "−" at bounding box center [162, 175] width 5 height 10
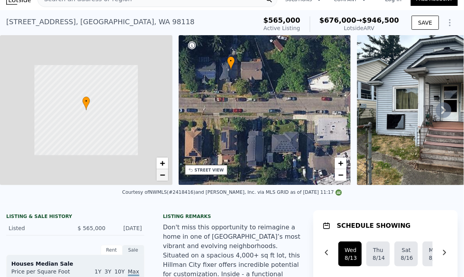
click at [161, 179] on span "−" at bounding box center [162, 175] width 5 height 10
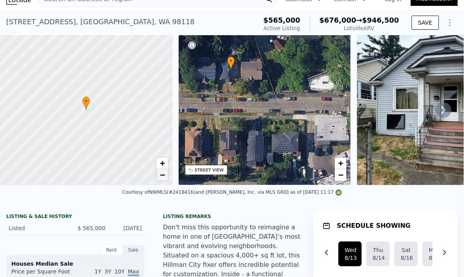
click at [161, 179] on span "−" at bounding box center [162, 175] width 5 height 10
drag, startPoint x: 114, startPoint y: 153, endPoint x: 89, endPoint y: 107, distance: 52.6
click at [114, 129] on div at bounding box center [89, 120] width 207 height 180
drag, startPoint x: 78, startPoint y: 103, endPoint x: 98, endPoint y: 127, distance: 31.6
click at [102, 147] on div at bounding box center [86, 111] width 207 height 180
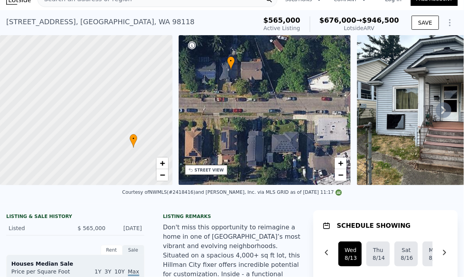
drag, startPoint x: 91, startPoint y: 117, endPoint x: 97, endPoint y: 98, distance: 20.4
click at [96, 97] on div at bounding box center [82, 95] width 207 height 180
click at [117, 129] on div at bounding box center [86, 110] width 207 height 180
drag, startPoint x: 106, startPoint y: 117, endPoint x: 73, endPoint y: 117, distance: 32.8
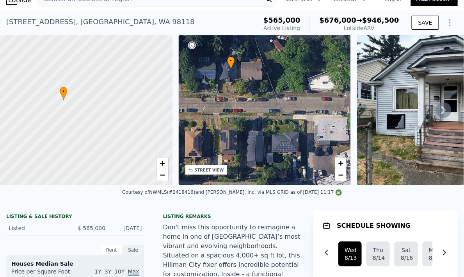
click at [73, 117] on div at bounding box center [85, 111] width 207 height 180
drag, startPoint x: 75, startPoint y: 106, endPoint x: 74, endPoint y: 92, distance: 14.1
click at [72, 88] on div at bounding box center [87, 93] width 207 height 180
click at [103, 112] on div at bounding box center [86, 110] width 207 height 180
drag, startPoint x: 105, startPoint y: 146, endPoint x: 88, endPoint y: 116, distance: 34.6
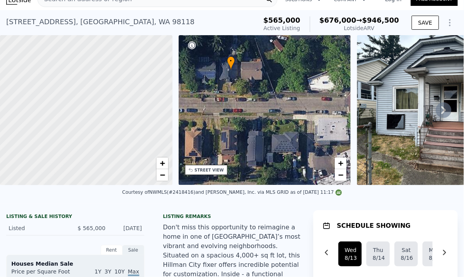
click at [87, 94] on div at bounding box center [83, 106] width 207 height 180
click at [85, 152] on div at bounding box center [86, 110] width 207 height 180
drag, startPoint x: 87, startPoint y: 122, endPoint x: 92, endPoint y: 130, distance: 9.4
click at [92, 133] on div at bounding box center [87, 113] width 207 height 180
drag, startPoint x: 85, startPoint y: 110, endPoint x: 89, endPoint y: 118, distance: 9.2
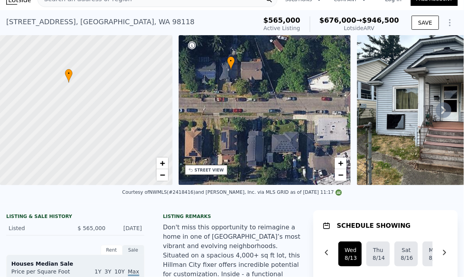
click at [92, 127] on div at bounding box center [86, 110] width 207 height 180
drag, startPoint x: 72, startPoint y: 105, endPoint x: 78, endPoint y: 133, distance: 28.4
click at [98, 146] on div at bounding box center [86, 110] width 207 height 180
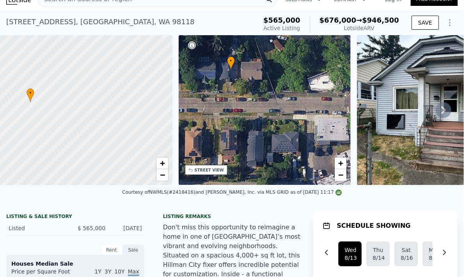
drag, startPoint x: 87, startPoint y: 156, endPoint x: 73, endPoint y: 153, distance: 15.2
click at [53, 131] on div at bounding box center [83, 108] width 207 height 180
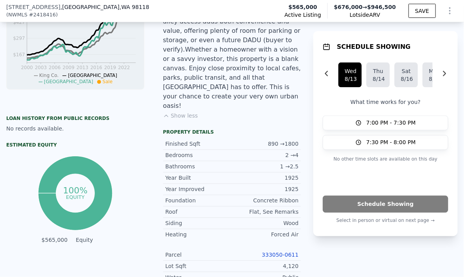
scroll to position [371, 0]
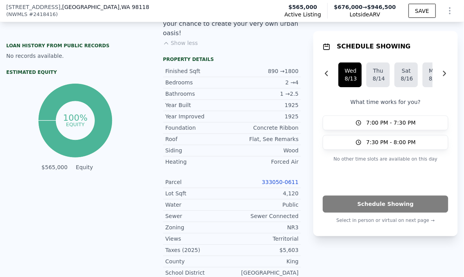
click at [278, 179] on link "333050-0611" at bounding box center [280, 182] width 37 height 6
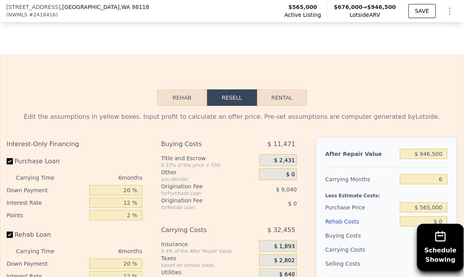
scroll to position [1351, 0]
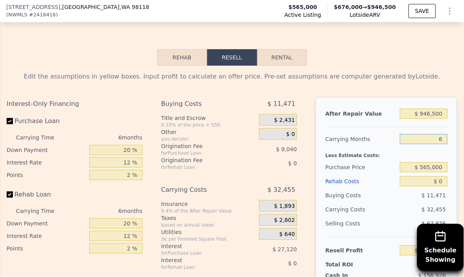
click at [421, 134] on input "6" at bounding box center [424, 139] width 48 height 10
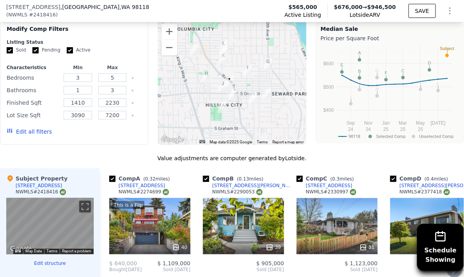
scroll to position [897, 0]
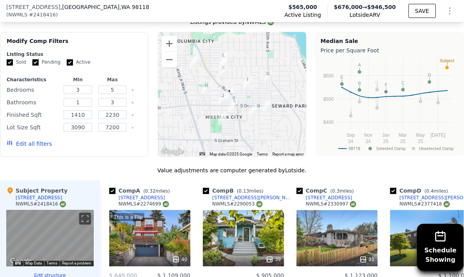
click at [217, 84] on div at bounding box center [232, 94] width 148 height 125
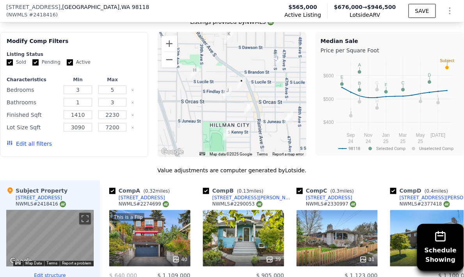
click at [249, 71] on div at bounding box center [232, 94] width 148 height 125
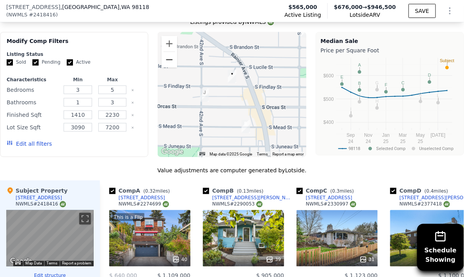
click at [167, 52] on button "Zoom out" at bounding box center [170, 60] width 16 height 16
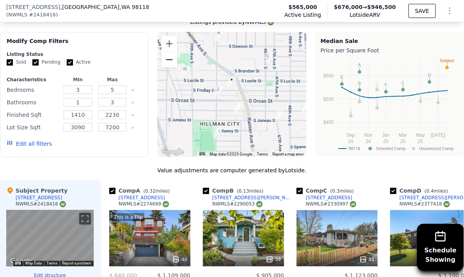
click at [167, 52] on button "Zoom out" at bounding box center [170, 60] width 16 height 16
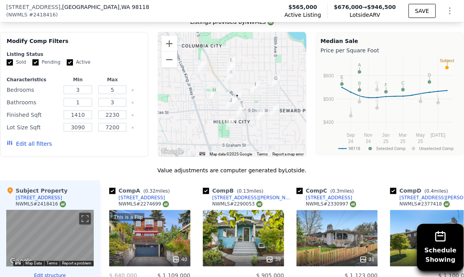
click at [242, 57] on div at bounding box center [232, 94] width 148 height 125
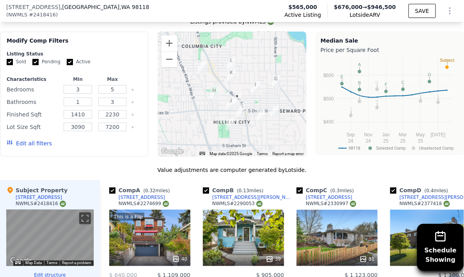
scroll to position [998, 0]
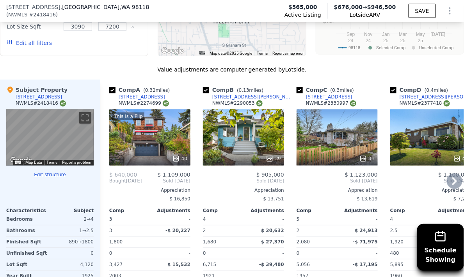
click at [251, 124] on div "39" at bounding box center [243, 137] width 81 height 56
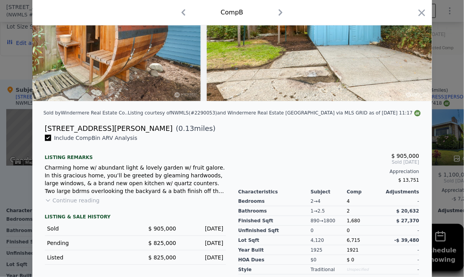
scroll to position [133, 0]
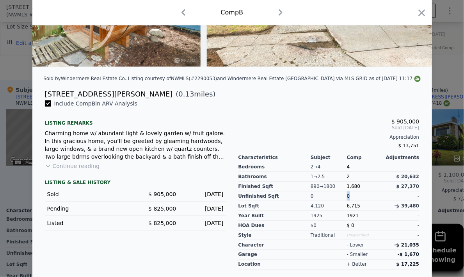
drag, startPoint x: 346, startPoint y: 200, endPoint x: 350, endPoint y: 200, distance: 4.7
click at [350, 200] on div "0" at bounding box center [365, 196] width 36 height 10
drag, startPoint x: 360, startPoint y: 192, endPoint x: 342, endPoint y: 192, distance: 18.3
click at [342, 192] on div "Bedrooms Bathrooms Finished Sqft Unfinished Sqft Lot Sqft Year Built [PERSON_NA…" at bounding box center [328, 200] width 181 height 80
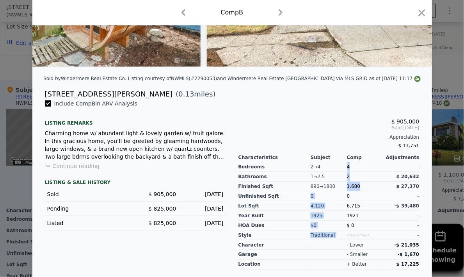
click at [342, 191] on div "890 → 1800" at bounding box center [329, 186] width 36 height 10
drag, startPoint x: 343, startPoint y: 190, endPoint x: 367, endPoint y: 192, distance: 24.2
click at [367, 192] on div "Bedrooms Bathrooms Finished Sqft Unfinished Sqft Lot Sqft Year Built [PERSON_NA…" at bounding box center [328, 200] width 181 height 80
click at [367, 191] on div "1,680" at bounding box center [365, 186] width 36 height 10
drag, startPoint x: 344, startPoint y: 199, endPoint x: 350, endPoint y: 199, distance: 5.9
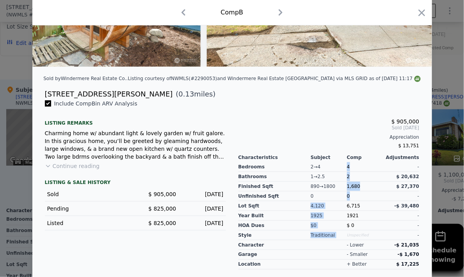
click at [350, 199] on div "Bedrooms Bathrooms Finished Sqft Unfinished Sqft Lot Sqft Year Built [PERSON_NA…" at bounding box center [328, 200] width 181 height 80
click at [350, 199] on div "0" at bounding box center [365, 196] width 36 height 10
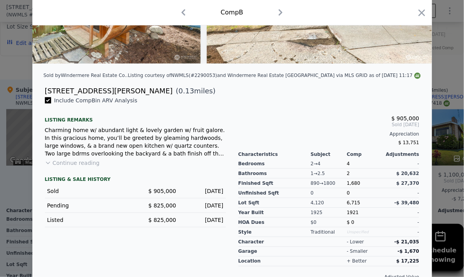
scroll to position [156, 0]
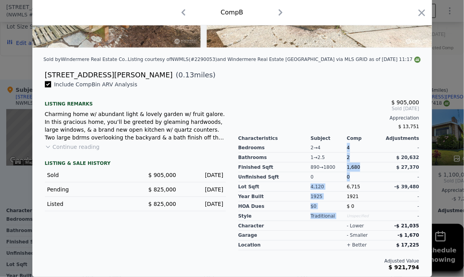
click at [347, 177] on div "Bedrooms Bathrooms Finished Sqft Unfinished Sqft Lot Sqft Year Built [PERSON_NA…" at bounding box center [328, 181] width 181 height 80
click at [347, 177] on span "0" at bounding box center [348, 176] width 3 height 5
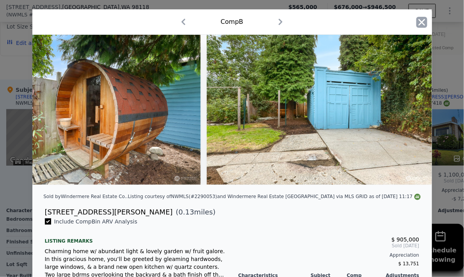
click at [416, 26] on icon "button" at bounding box center [421, 22] width 11 height 11
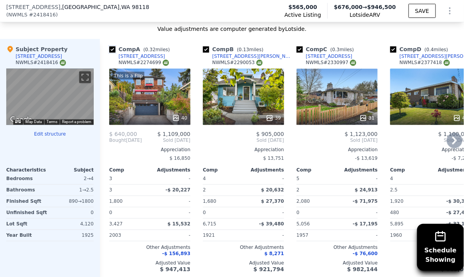
click at [113, 46] on input "checkbox" at bounding box center [112, 49] width 6 height 6
checkbox input "false"
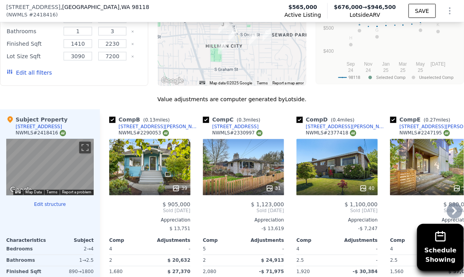
scroll to position [932, 0]
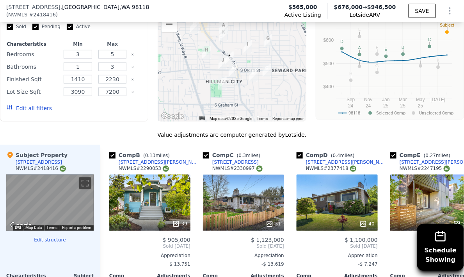
click at [245, 178] on div "31" at bounding box center [243, 202] width 81 height 56
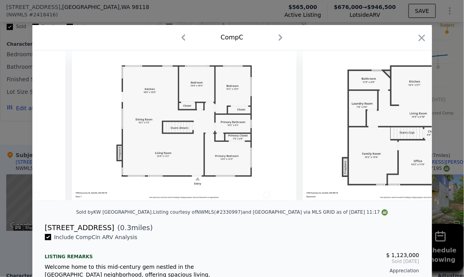
scroll to position [0, 6754]
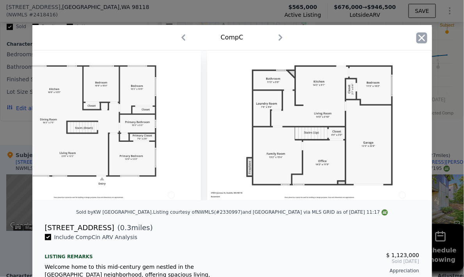
click at [422, 39] on icon "button" at bounding box center [421, 37] width 11 height 11
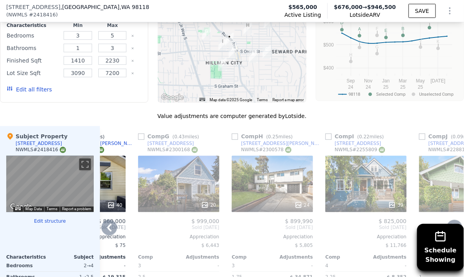
scroll to position [861, 0]
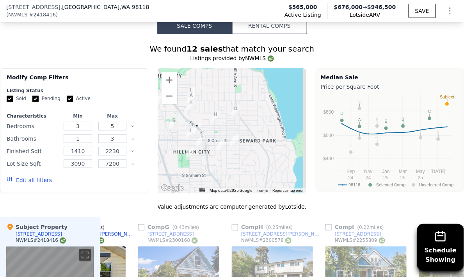
drag, startPoint x: 265, startPoint y: 89, endPoint x: 243, endPoint y: 91, distance: 22.3
click at [241, 90] on div at bounding box center [232, 130] width 148 height 125
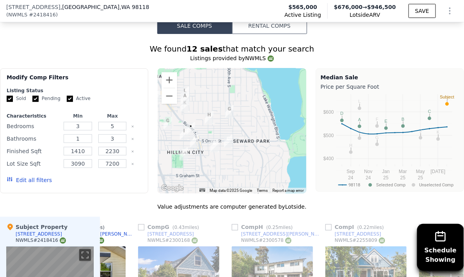
drag, startPoint x: 212, startPoint y: 101, endPoint x: 244, endPoint y: 102, distance: 31.6
click at [244, 102] on div at bounding box center [232, 130] width 148 height 125
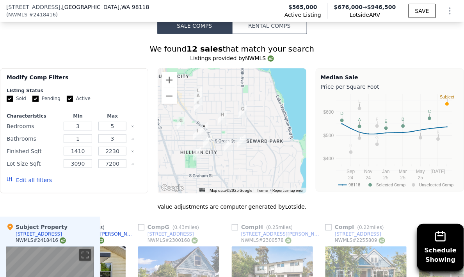
drag, startPoint x: 279, startPoint y: 108, endPoint x: 295, endPoint y: 106, distance: 15.3
click at [295, 106] on div at bounding box center [232, 130] width 148 height 125
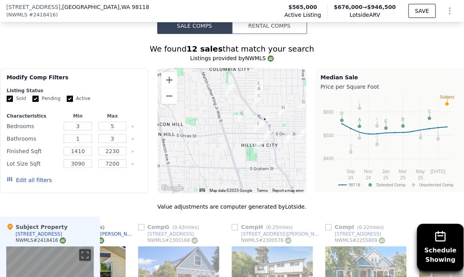
drag, startPoint x: 259, startPoint y: 122, endPoint x: 251, endPoint y: 132, distance: 13.6
click at [254, 140] on img "4200 S Raymond St" at bounding box center [258, 146] width 9 height 13
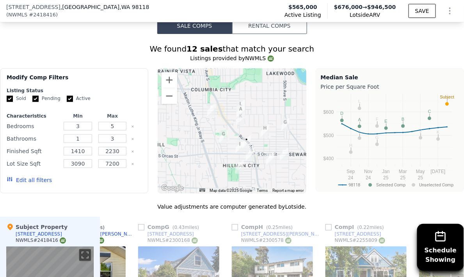
click at [227, 124] on div at bounding box center [232, 130] width 148 height 125
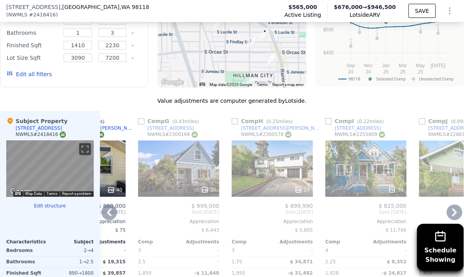
scroll to position [1010, 0]
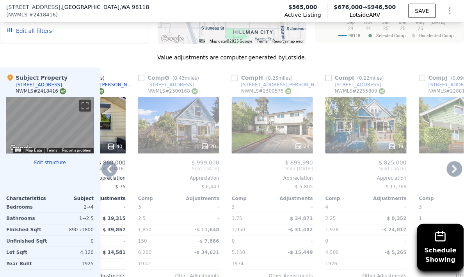
click at [185, 108] on div "20" at bounding box center [178, 125] width 81 height 56
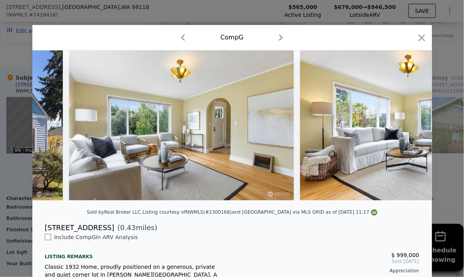
scroll to position [0, 213]
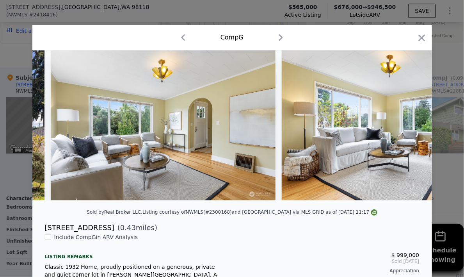
drag, startPoint x: 74, startPoint y: 205, endPoint x: 83, endPoint y: 206, distance: 9.4
click at [83, 206] on div at bounding box center [232, 128] width 400 height 156
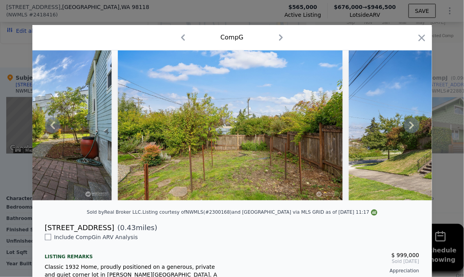
scroll to position [0, 4212]
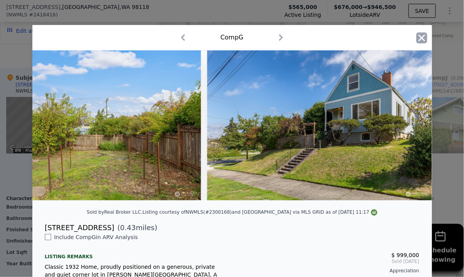
click at [423, 37] on icon "button" at bounding box center [421, 37] width 11 height 11
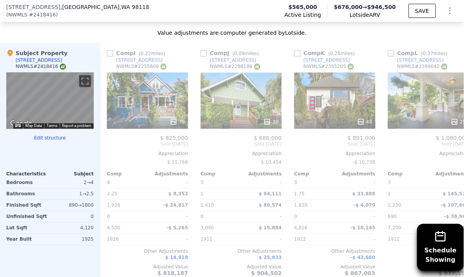
scroll to position [0, 655]
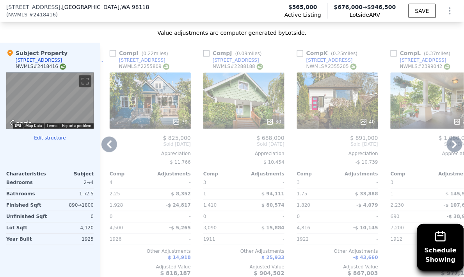
click at [330, 73] on div "40" at bounding box center [337, 101] width 81 height 56
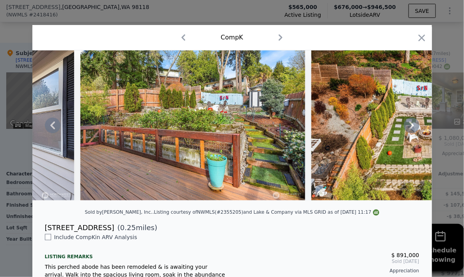
scroll to position [0, 7322]
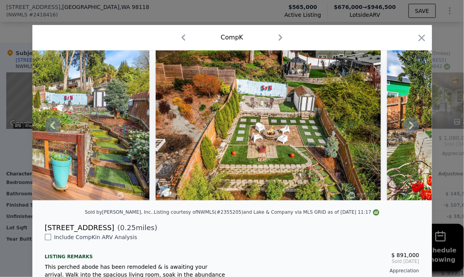
click at [305, 139] on img at bounding box center [268, 125] width 225 height 150
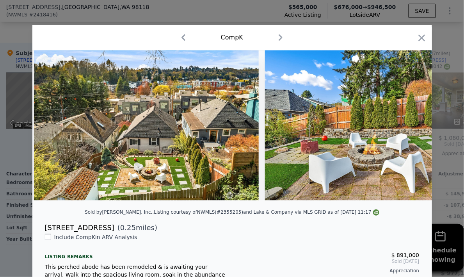
scroll to position [0, 8646]
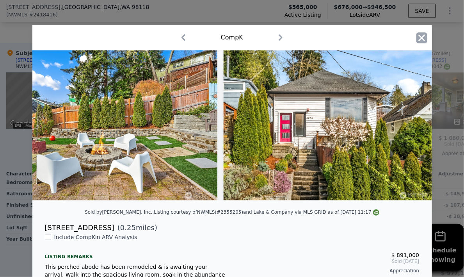
click at [416, 39] on icon "button" at bounding box center [421, 37] width 11 height 11
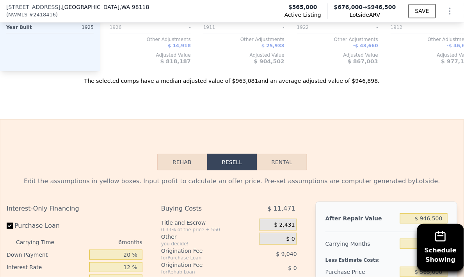
scroll to position [1323, 0]
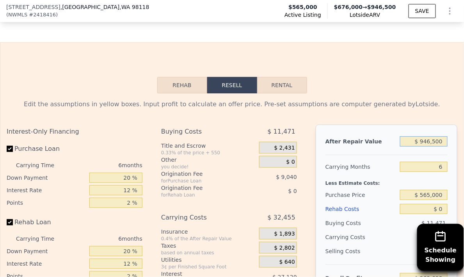
click at [414, 136] on input "$ 946,500" at bounding box center [424, 141] width 48 height 10
type input "$ 9"
type input "-$ 607,574"
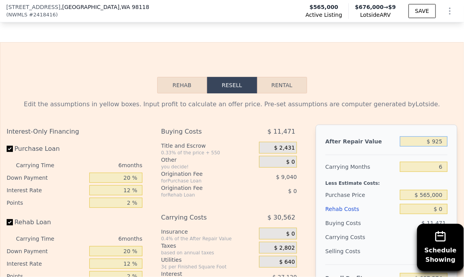
type input "$ 9,250"
type input "-$ 599,010"
type input "$ 92,500"
type input "-$ 521,849"
type input "$ 925,000"
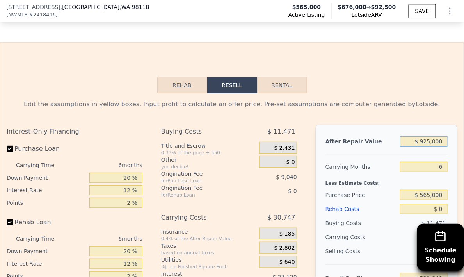
type input "$ 249,772"
type input "$ 92,500"
type input "-$ 521,849"
type input "$ 9,250"
type input "-$ 599,010"
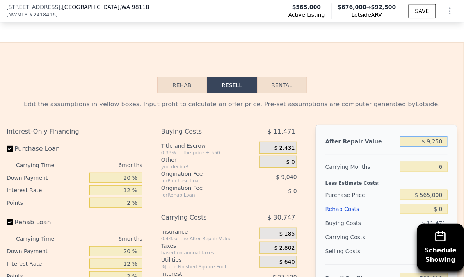
type input "$ 925"
type input "-$ 606,725"
type input "$ 92"
type input "-$ 607,497"
type input "$ 9"
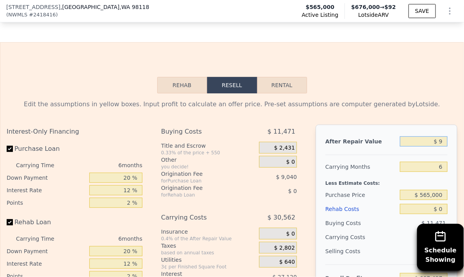
type input "-$ 607,574"
type input "$ 90"
type input "-$ 607,499"
type input "$ 900"
type input "-$ 606,750"
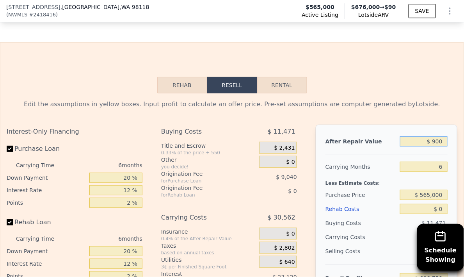
type input "$ 9,000"
type input "-$ 599,241"
type input "$ 90,000"
type input "-$ 524,165"
type input "$ 900,000"
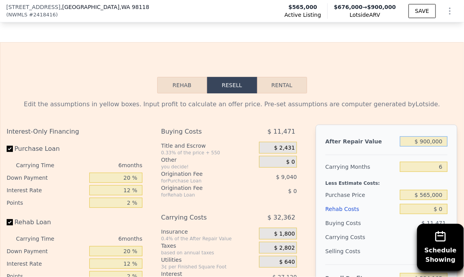
type input "$ 226,600"
type input "$ 900,000"
click at [441, 162] on input "6" at bounding box center [424, 167] width 48 height 10
type input "10"
type input "$ 205,026"
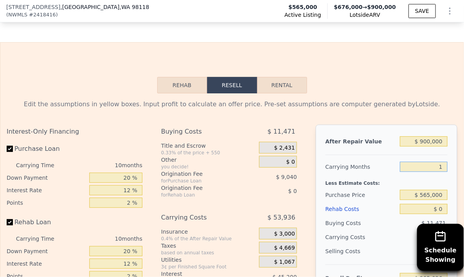
type input "12"
type input "$ 194,239"
type input "1"
type input "$ 253,568"
type input "10"
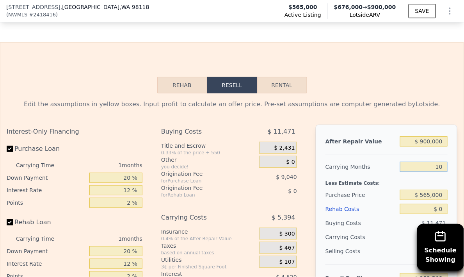
type input "$ 205,026"
type input "10"
click at [130, 172] on input "20 %" at bounding box center [115, 177] width 53 height 10
type input "2 %"
type input "$ 192,822"
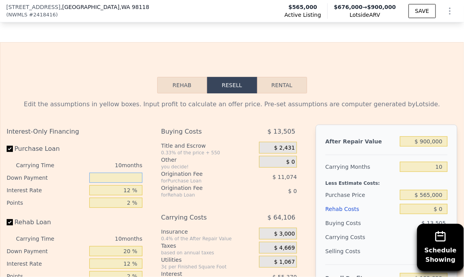
type input "1 %"
type input "$ 192,139"
type input "10 %"
type input "$ 198,246"
type input "10 %"
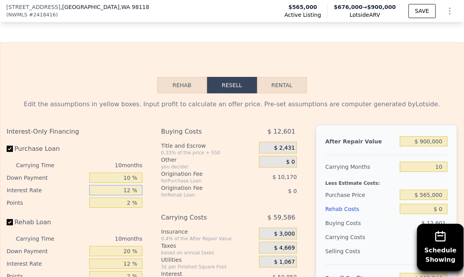
click at [131, 185] on input "12 %" at bounding box center [115, 190] width 53 height 10
type input "1 %"
type input "$ 244,856"
type input "10 %"
type input "$ 206,716"
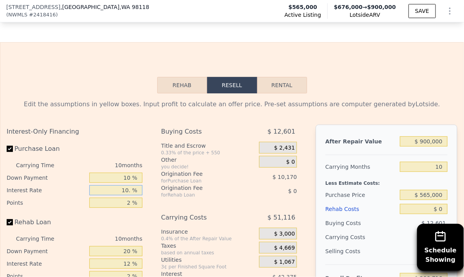
type input "10.5 %"
type input "$ 204,606"
type input "10.5 %"
click at [130, 197] on input "2 %" at bounding box center [115, 202] width 53 height 10
type input "1 %"
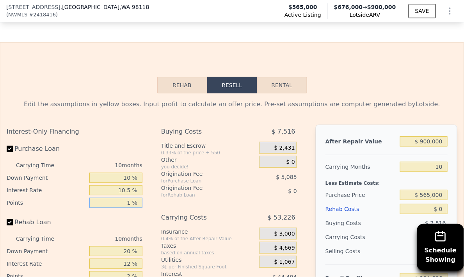
type input "$ 209,691"
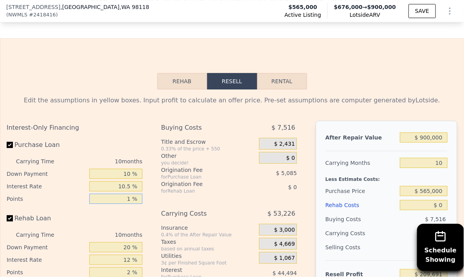
type input "1 %"
click at [133, 242] on input "20 %" at bounding box center [115, 247] width 53 height 10
type input "2 %"
type input "15 %"
click at [129, 169] on input "10 %" at bounding box center [115, 174] width 53 height 10
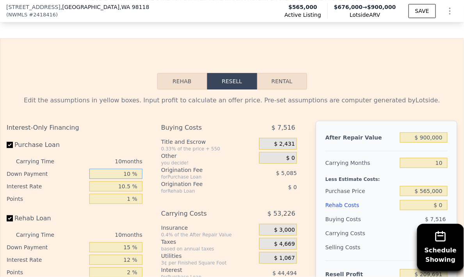
type input "1 %"
type input "$ 204,732"
type input "15 %"
type input "$ 212,443"
type input "15 %"
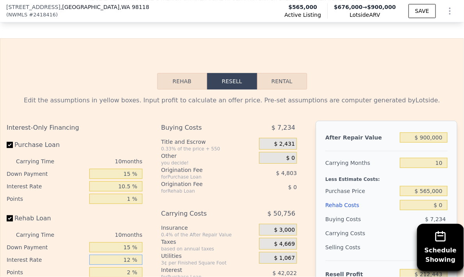
click at [128, 254] on input "12 %" at bounding box center [115, 259] width 53 height 10
type input "1 %"
type input "10.5 %"
click at [131, 267] on input "2 %" at bounding box center [115, 272] width 53 height 10
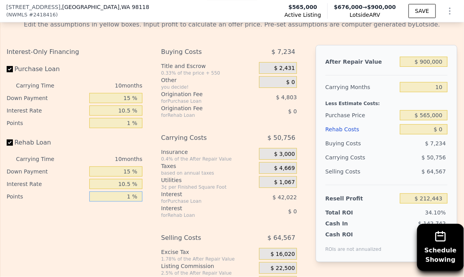
scroll to position [1447, 0]
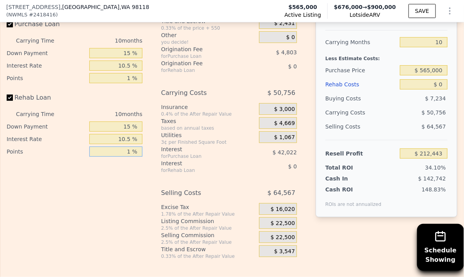
type input "1 %"
click at [282, 220] on span "$ 22,500" at bounding box center [283, 223] width 24 height 7
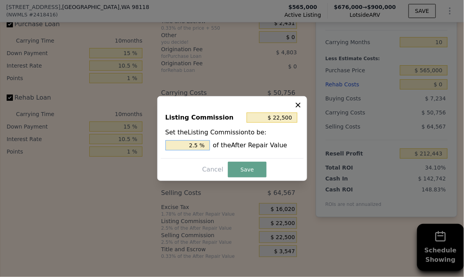
click at [192, 144] on input "2.5 %" at bounding box center [187, 145] width 44 height 10
type input "$ 4,500"
type input ".5 %"
type input "$ 13,500"
type input "1.5 %"
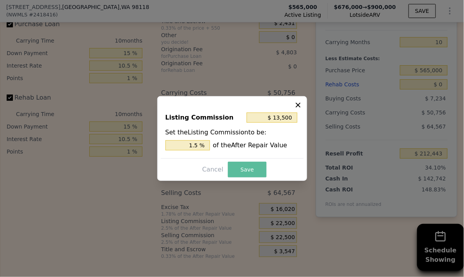
click at [247, 168] on button "Save" at bounding box center [247, 170] width 38 height 16
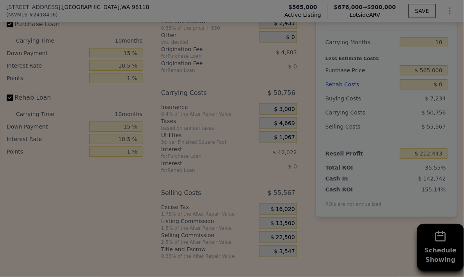
type input "$ 221,443"
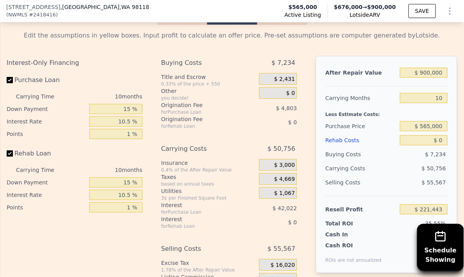
scroll to position [1399, 0]
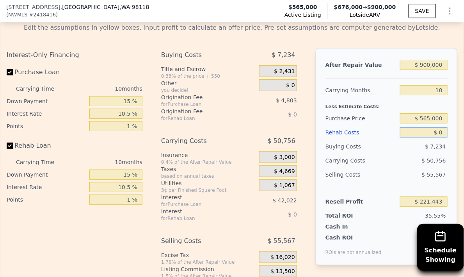
click at [439, 127] on input "$ 0" at bounding box center [424, 132] width 48 height 10
type input "$ 2"
type input "$ 221,441"
type input "$ 25"
type input "$ 221,418"
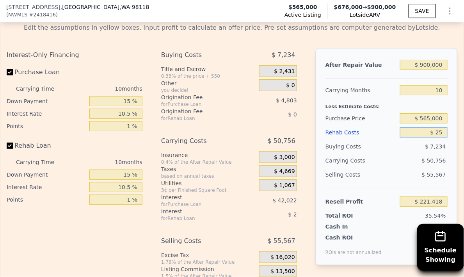
type input "$ 250"
type input "$ 221,171"
type input "$ 2,500"
type input "$ 218,732"
type input "$ 25,000"
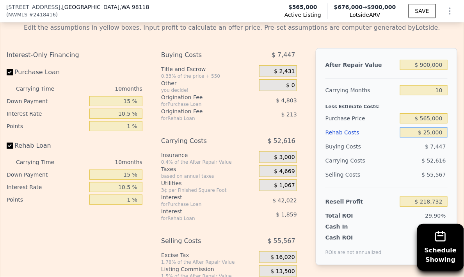
type input "$ 194,370"
type input "$ 250,000"
type input "-$ 49,272"
type input "$ 250,000"
click at [389, 167] on div "Selling Costs" at bounding box center [360, 174] width 71 height 14
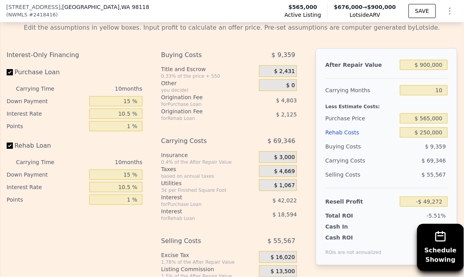
click at [389, 167] on div "Selling Costs" at bounding box center [360, 174] width 71 height 14
click at [424, 113] on input "$ 565,000" at bounding box center [424, 118] width 48 height 10
type input "$ 525,000"
click at [393, 153] on div "$ 69,346" at bounding box center [410, 160] width 75 height 14
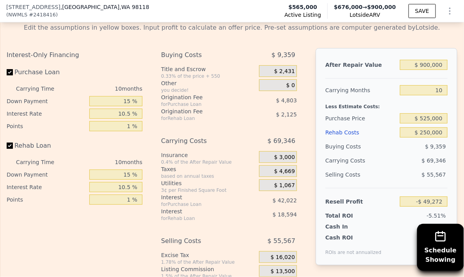
type input "-$ 5,829"
click at [426, 113] on input "$ 525,000" at bounding box center [424, 118] width 48 height 10
type input "$ 520,000"
click at [307, 106] on div "Interest-Only Financing Purchase Loan Carrying Time 10 months Down Payment 15 %…" at bounding box center [232, 177] width 451 height 259
type input "-$ 390"
